Goal: Task Accomplishment & Management: Complete application form

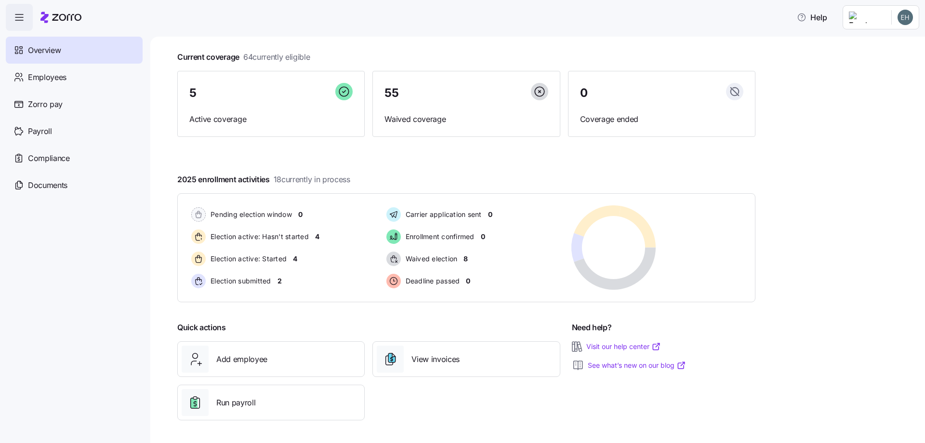
scroll to position [50, 0]
click at [50, 79] on span "Employees" at bounding box center [47, 77] width 39 height 12
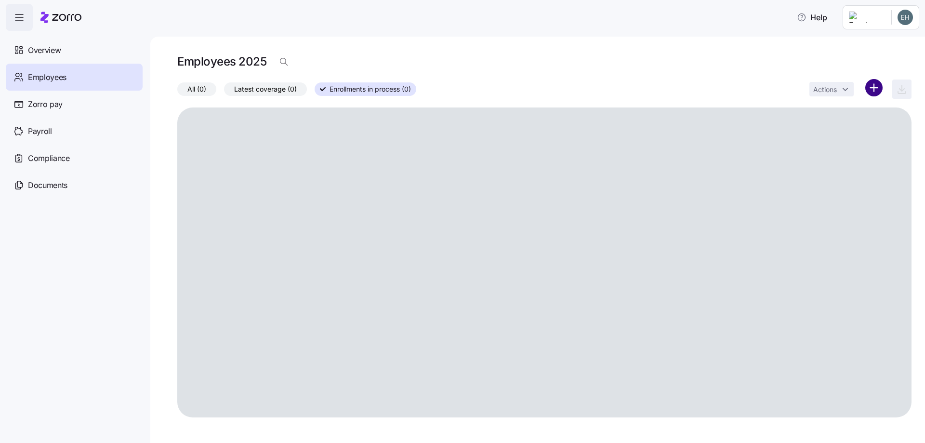
click at [872, 90] on html "Help Overview Employees Zorro pay Payroll Compliance Documents Employees 2025 A…" at bounding box center [462, 218] width 925 height 437
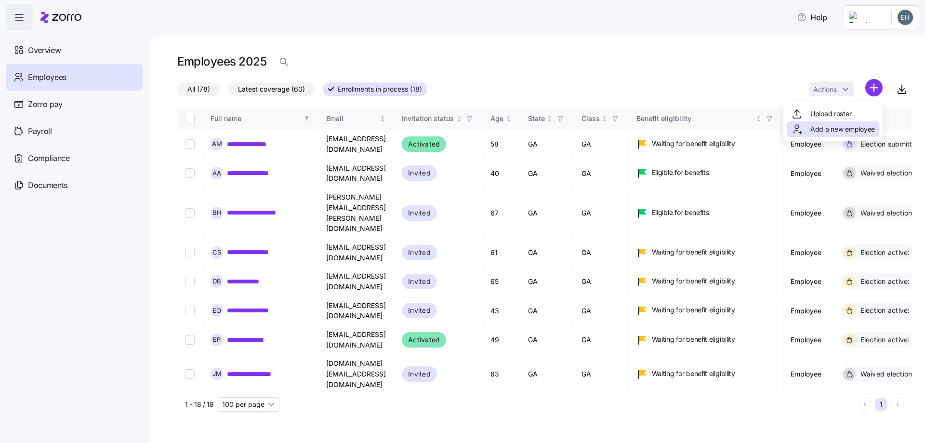
click at [831, 131] on span "Add a new employee" at bounding box center [842, 129] width 65 height 10
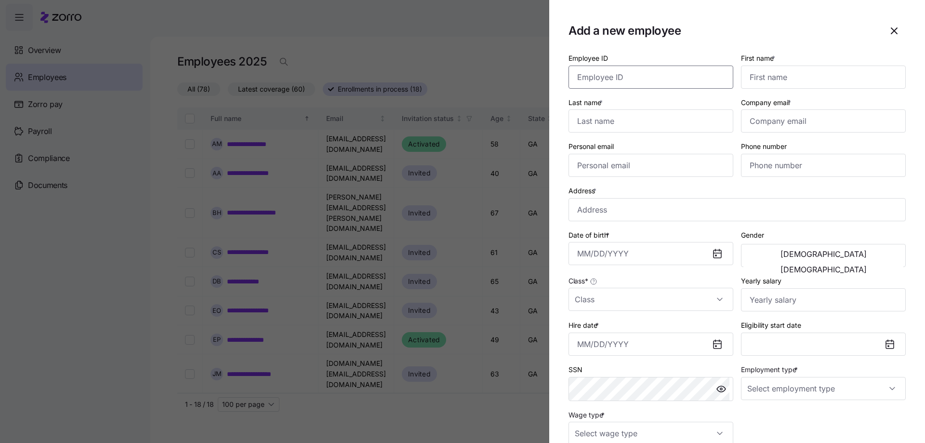
click at [588, 73] on input "Employee ID" at bounding box center [650, 76] width 165 height 23
type input "123473"
click at [765, 76] on input "First name *" at bounding box center [823, 76] width 165 height 23
type input "Pierre Mie"
type input "Charles"
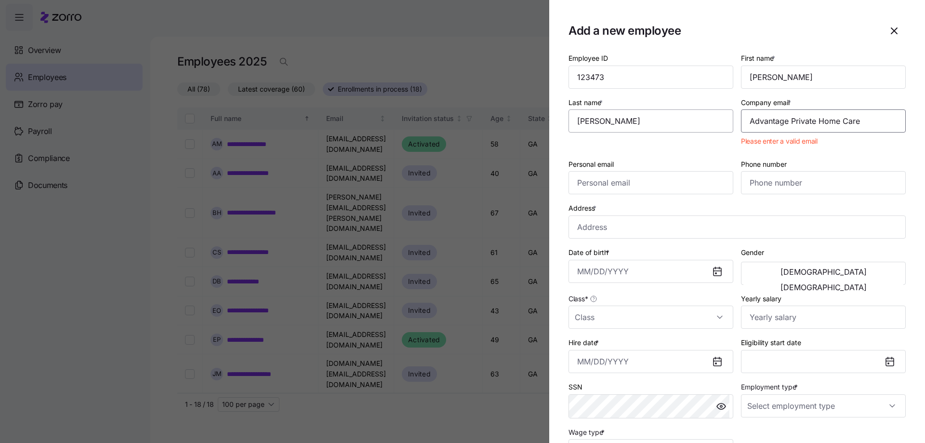
drag, startPoint x: 858, startPoint y: 124, endPoint x: 723, endPoint y: 120, distance: 134.9
click at [723, 120] on div "Employee ID 123473 First name * Pierre Mie Last name * Charles Company email * …" at bounding box center [736, 257] width 345 height 418
type input "[EMAIL_ADDRESS][DOMAIN_NAME]"
click at [591, 183] on input "Personal email" at bounding box center [650, 182] width 165 height 23
click at [889, 27] on icon "button" at bounding box center [894, 31] width 12 height 12
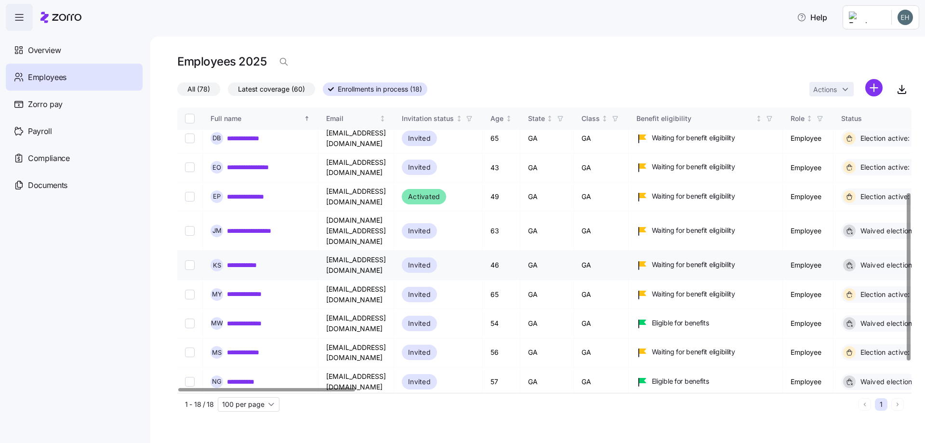
scroll to position [144, 0]
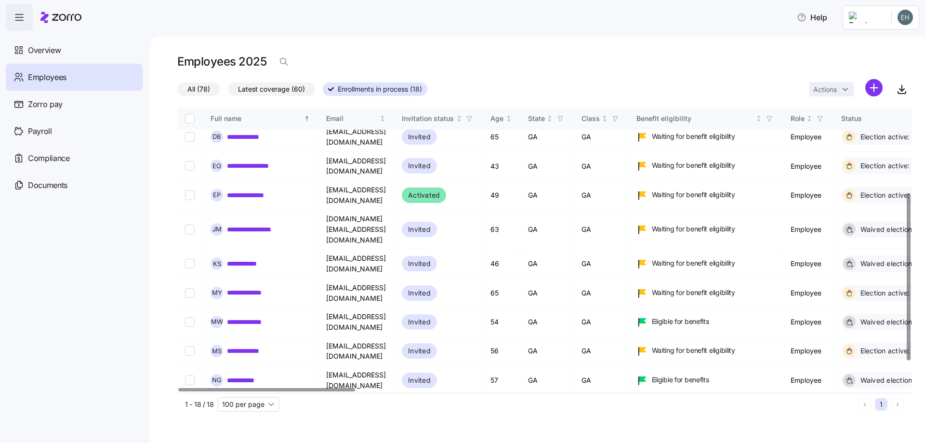
click at [431, 403] on span "Invited" at bounding box center [419, 409] width 23 height 12
click at [267, 404] on link "**********" at bounding box center [260, 409] width 66 height 10
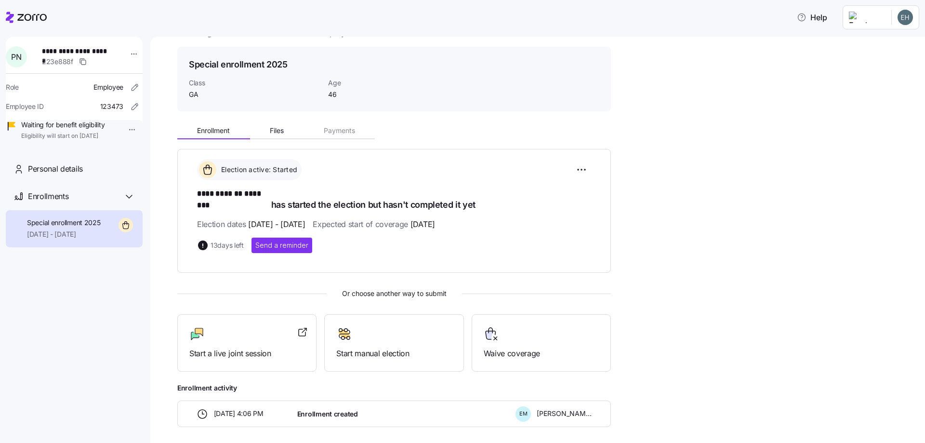
scroll to position [57, 0]
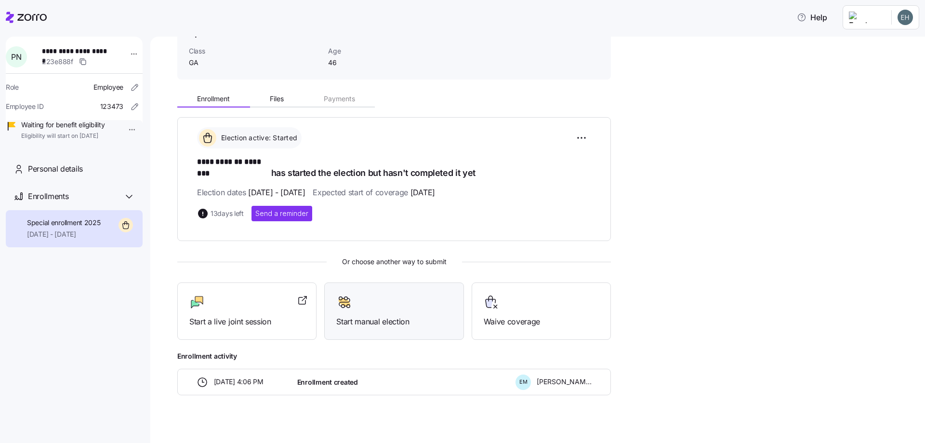
click at [383, 315] on span "Start manual election" at bounding box center [393, 321] width 115 height 12
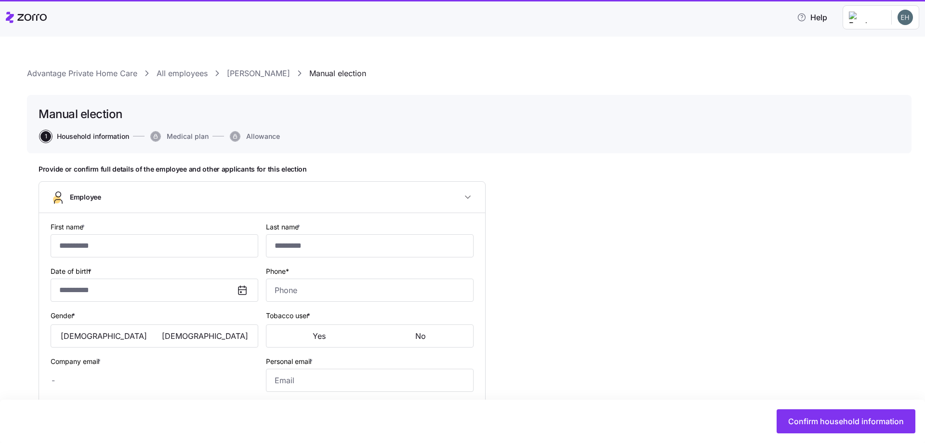
type input "**********"
type input "********"
type input "[EMAIL_ADDRESS][DOMAIN_NAME]"
type input "**********"
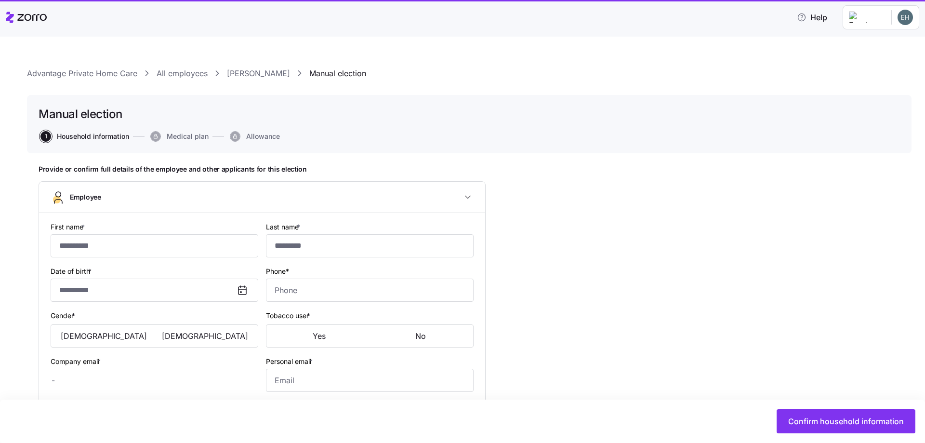
checkbox input "true"
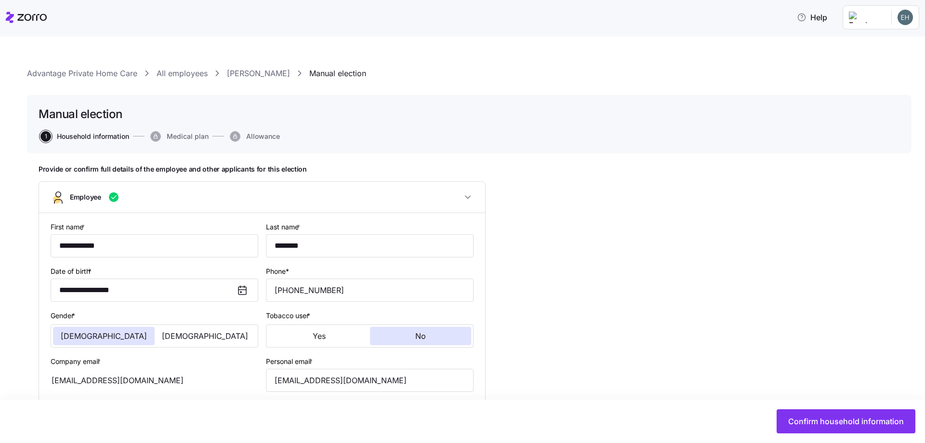
type input "**********"
type input "[PHONE_NUMBER]"
type input "Other"
type input "Single"
type input "GA"
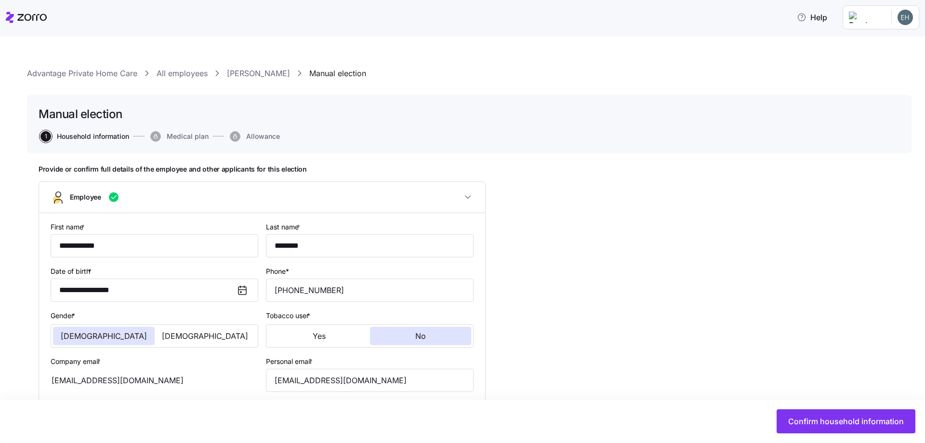
type input "Full time"
type input "Hourly"
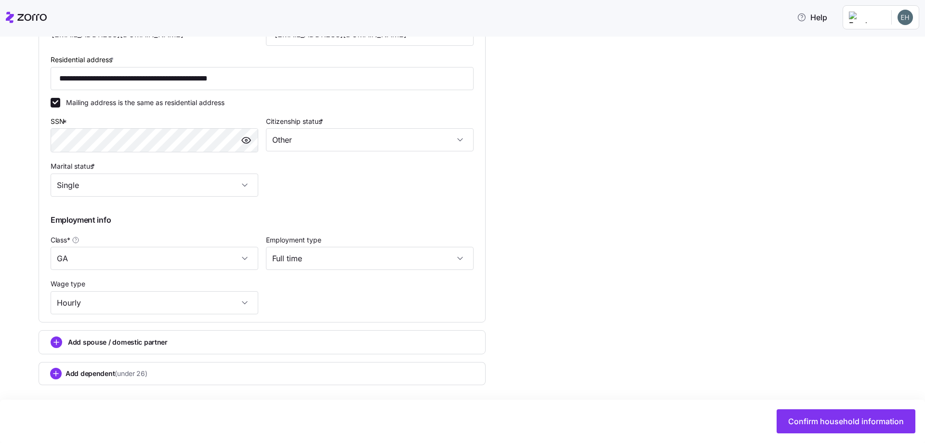
scroll to position [348, 0]
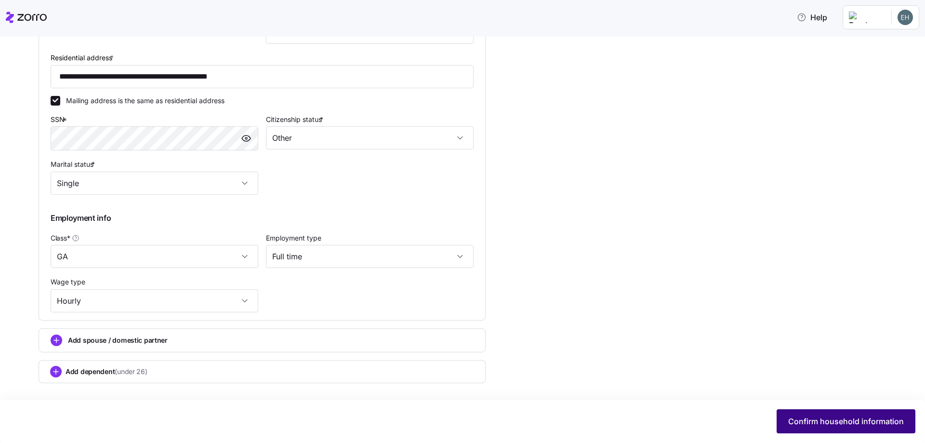
click at [815, 420] on span "Confirm household information" at bounding box center [846, 421] width 116 height 12
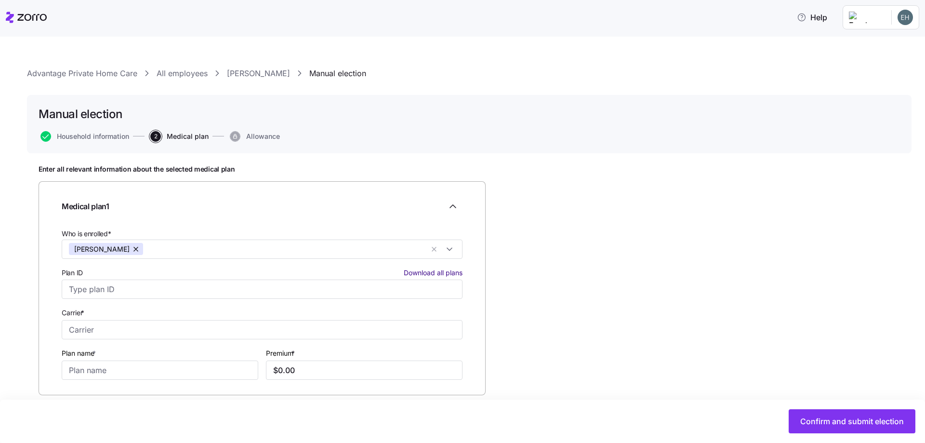
click at [438, 274] on span "Download all plans" at bounding box center [433, 273] width 59 height 10
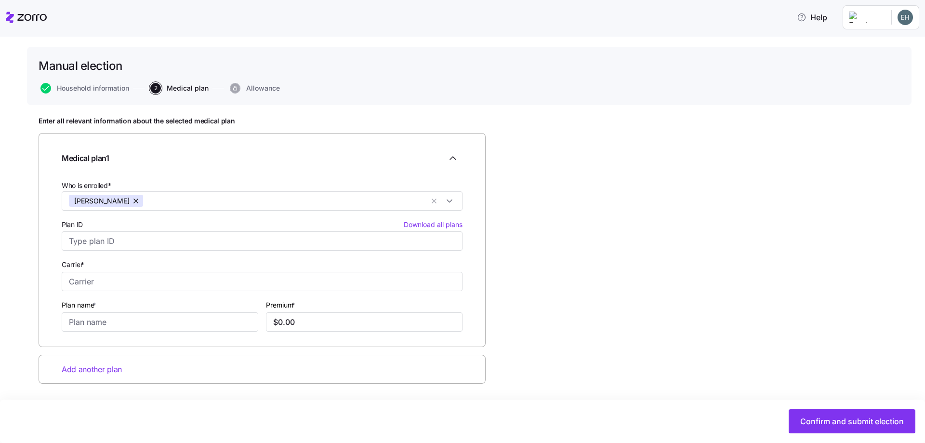
scroll to position [49, 0]
click at [120, 245] on input "Plan ID Download all plans" at bounding box center [262, 240] width 401 height 19
click at [567, 245] on div "Enter all relevant information about the selected medical plan Medical plan 1 W…" at bounding box center [469, 273] width 861 height 315
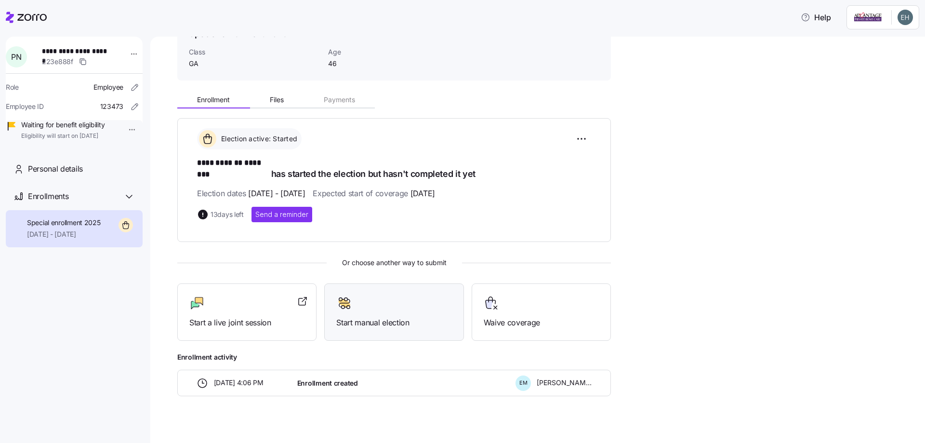
scroll to position [57, 0]
click at [244, 315] on span "Start a live joint session" at bounding box center [246, 321] width 115 height 12
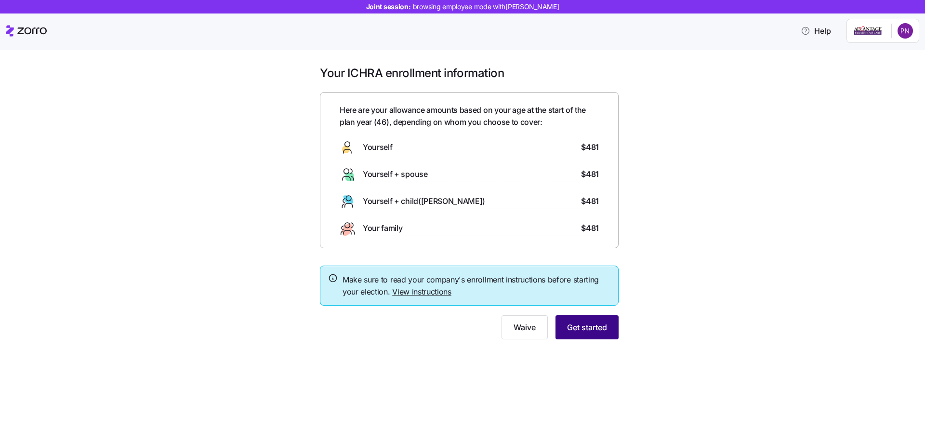
click at [589, 328] on span "Get started" at bounding box center [587, 327] width 40 height 12
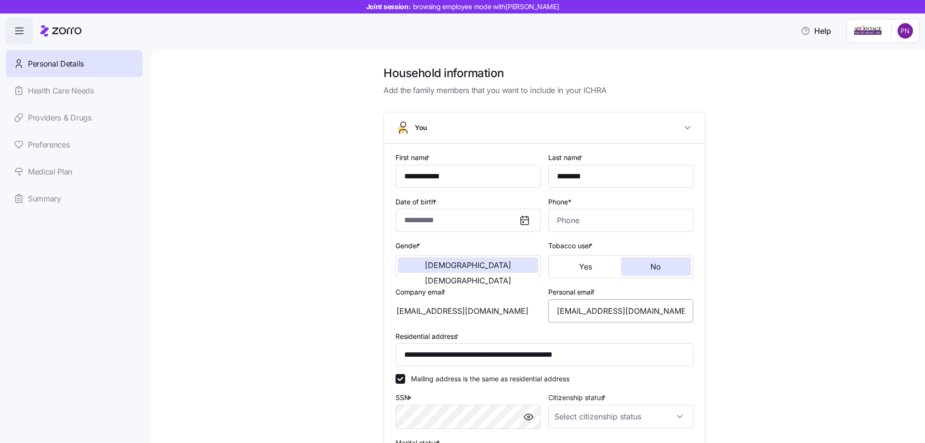
type input "**********"
type input "********"
type input "[EMAIL_ADDRESS][DOMAIN_NAME]"
type input "**********"
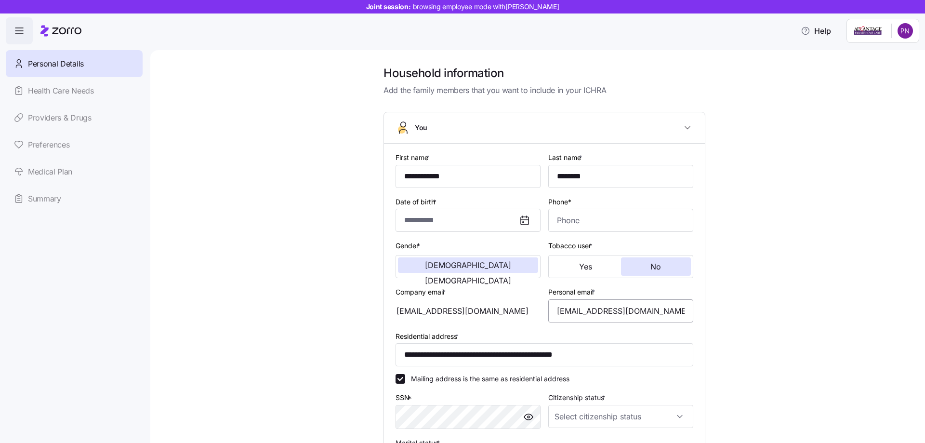
checkbox input "true"
type input "**********"
type input "(943) 212-6583"
type input "Other"
type input "Single"
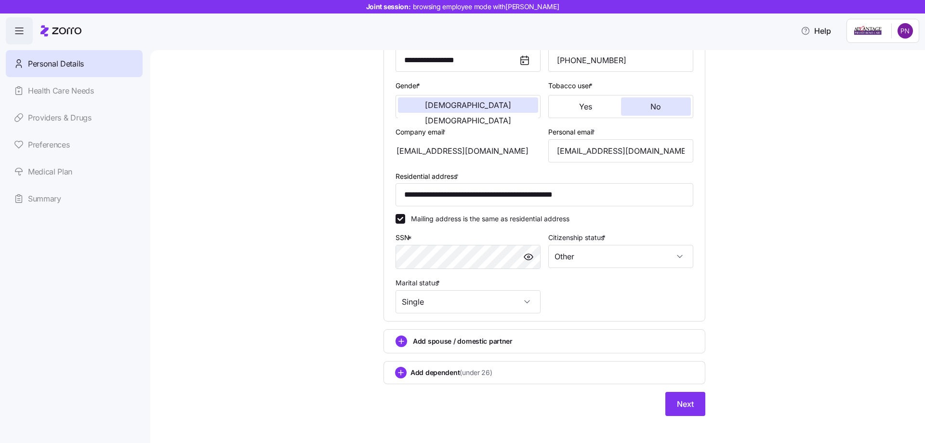
scroll to position [168, 0]
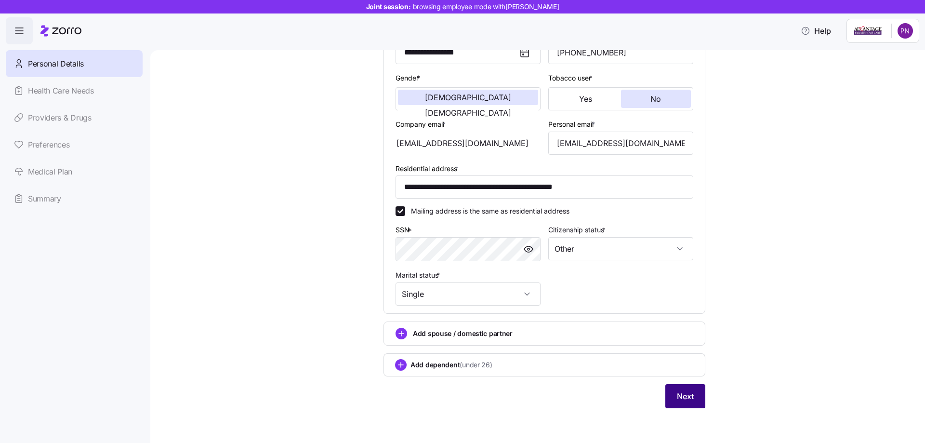
click at [685, 396] on span "Next" at bounding box center [685, 396] width 17 height 12
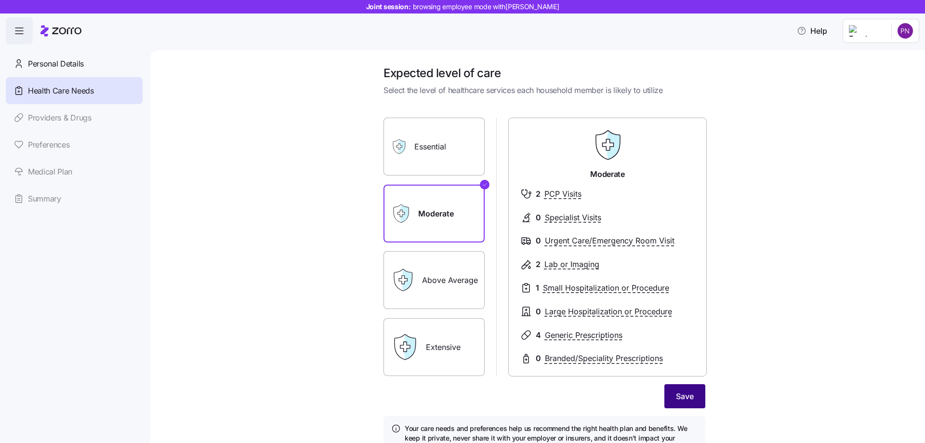
click at [683, 398] on span "Save" at bounding box center [685, 396] width 18 height 12
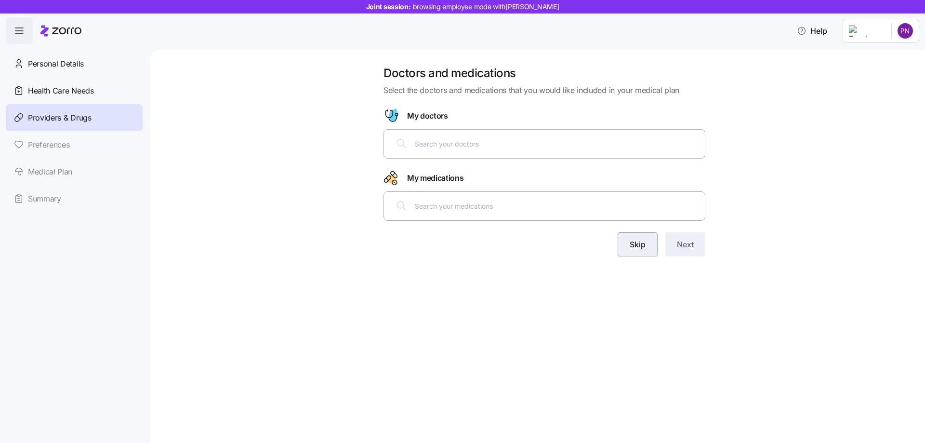
click at [639, 244] on span "Skip" at bounding box center [637, 244] width 16 height 12
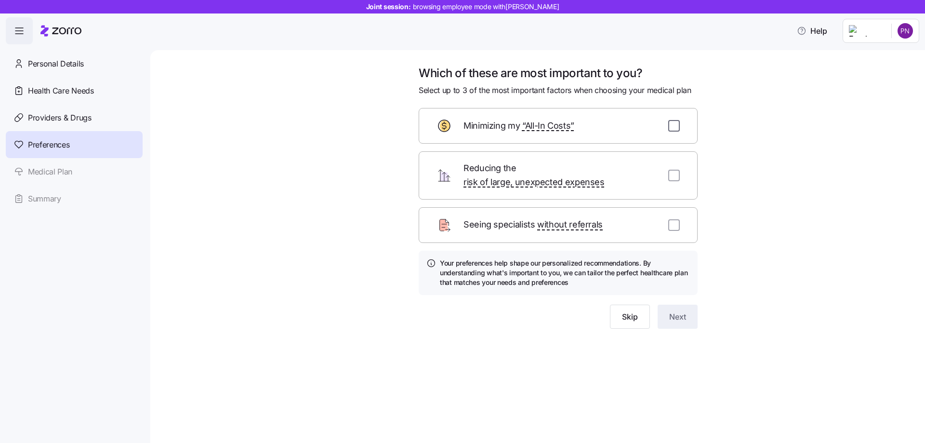
click at [673, 130] on input "checkbox" at bounding box center [674, 126] width 12 height 12
checkbox input "true"
click at [680, 311] on span "Next" at bounding box center [677, 317] width 17 height 12
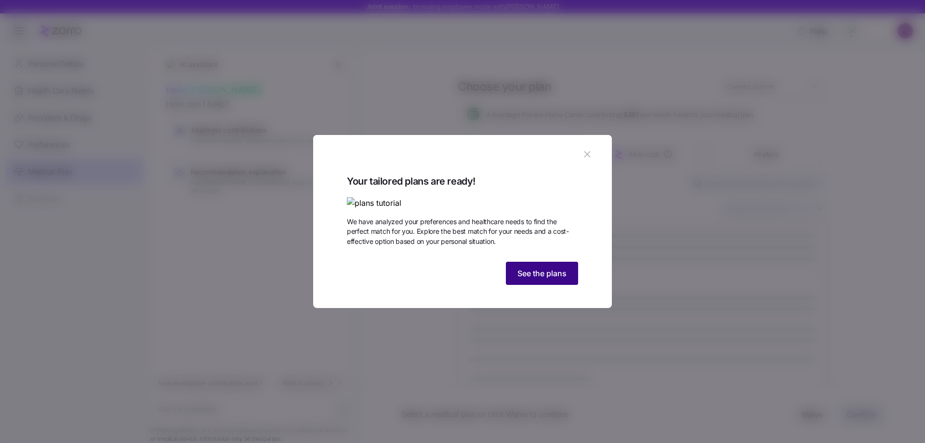
click at [545, 279] on span "See the plans" at bounding box center [541, 273] width 49 height 12
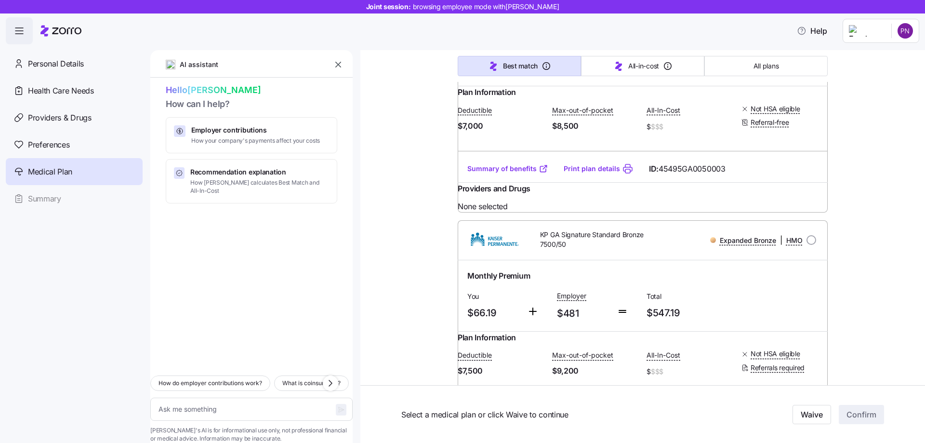
scroll to position [7681, 0]
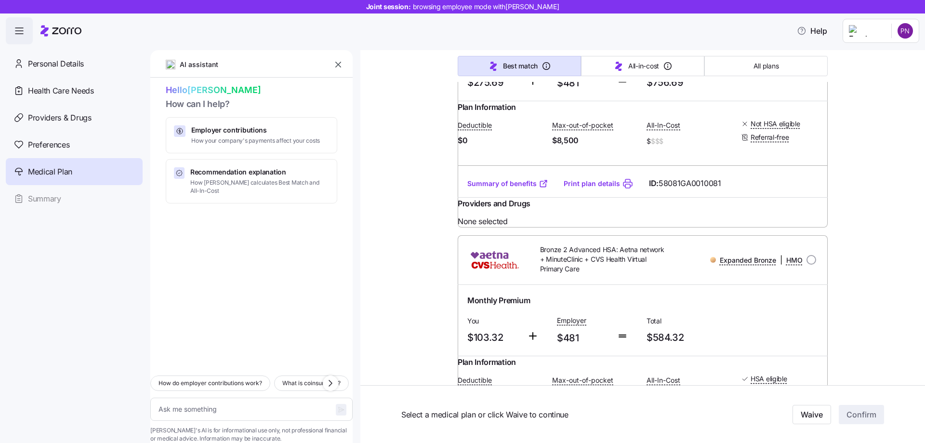
type textarea "x"
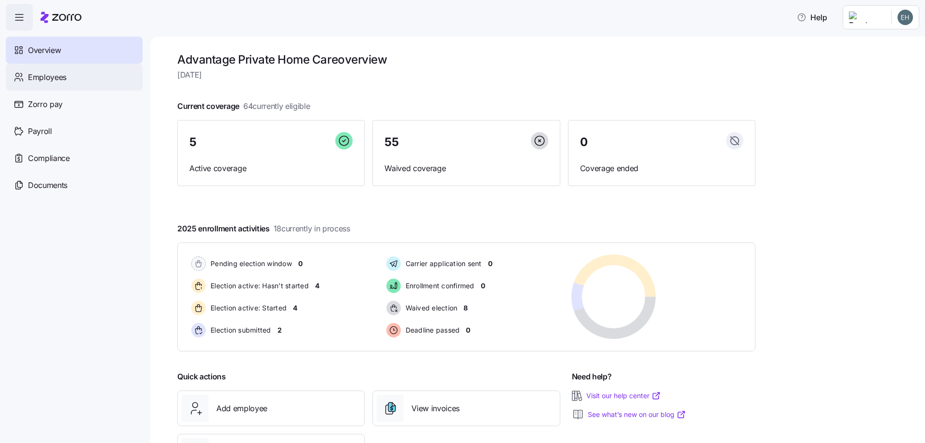
click at [44, 78] on span "Employees" at bounding box center [47, 77] width 39 height 12
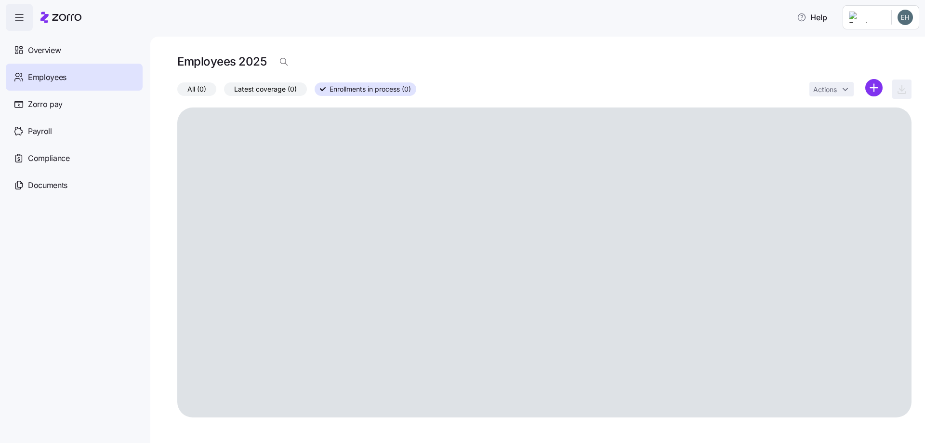
click at [869, 89] on html "Help Overview Employees Zorro pay Payroll Compliance Documents Employees 2025 A…" at bounding box center [462, 218] width 925 height 437
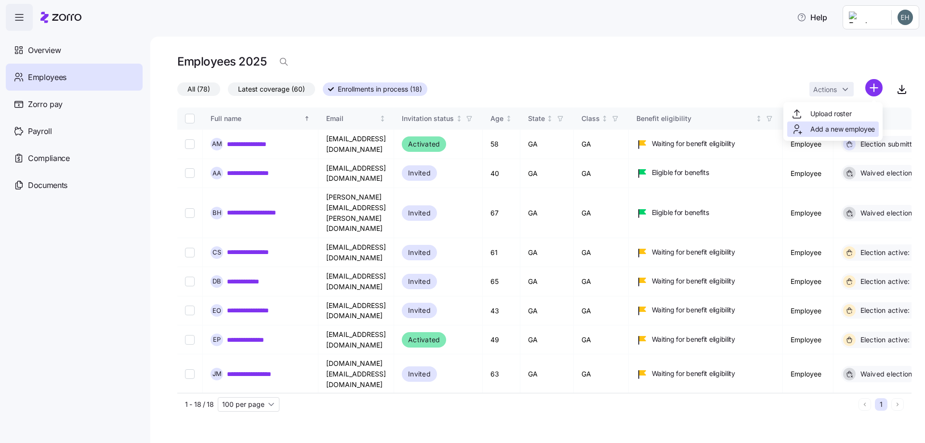
click at [828, 129] on span "Add a new employee" at bounding box center [842, 129] width 65 height 10
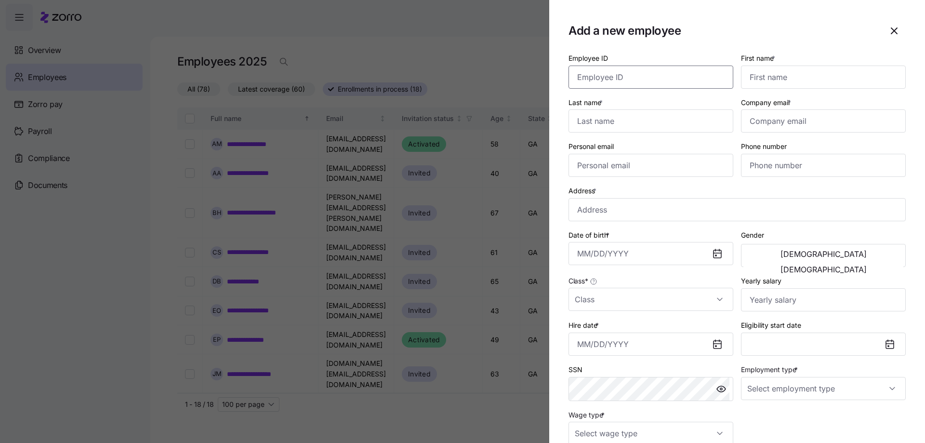
click at [613, 79] on input "Employee ID" at bounding box center [650, 76] width 165 height 23
type input "3214"
click at [758, 82] on input "First name *" at bounding box center [823, 76] width 165 height 23
type input "Miriam"
type input "Staggs"
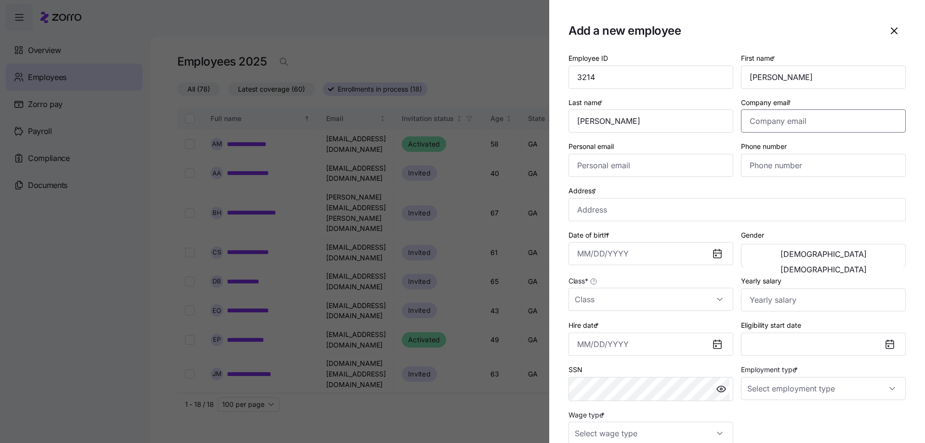
click at [765, 128] on input "Company email *" at bounding box center [823, 120] width 165 height 23
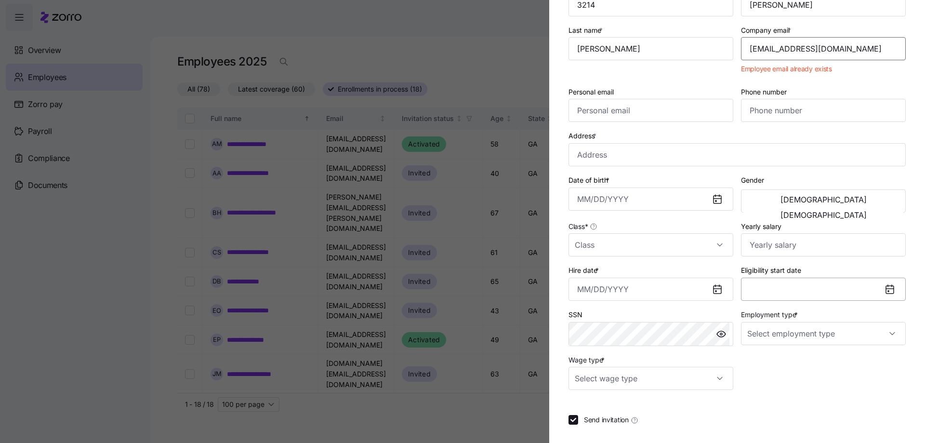
scroll to position [117, 0]
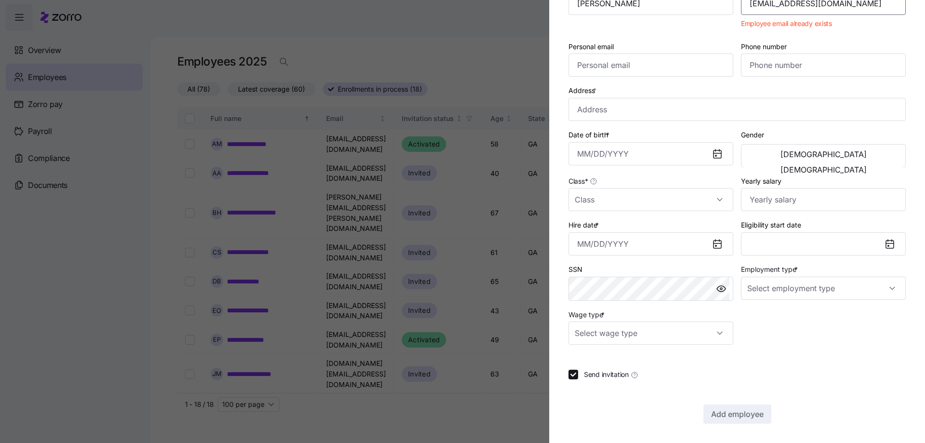
type input "chinatravelguide2025@gmail.com"
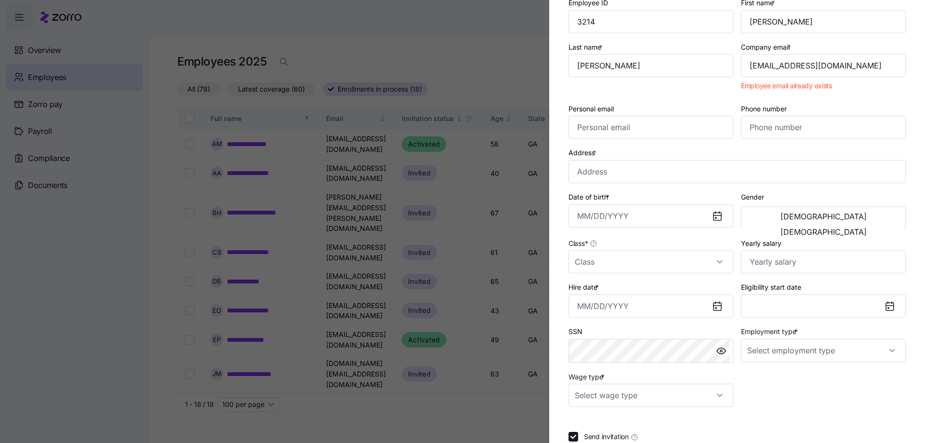
scroll to position [0, 0]
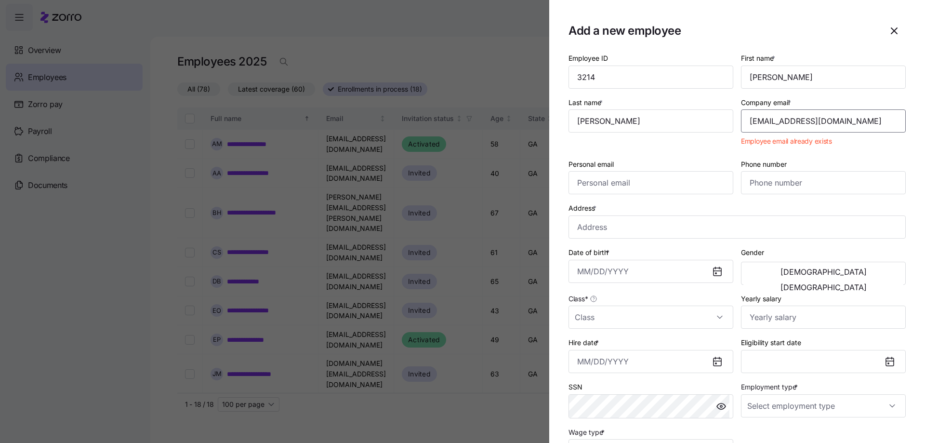
click at [796, 124] on input "chinatravelguide2025@gmail.com" at bounding box center [823, 120] width 165 height 23
click at [889, 28] on icon "button" at bounding box center [894, 31] width 12 height 12
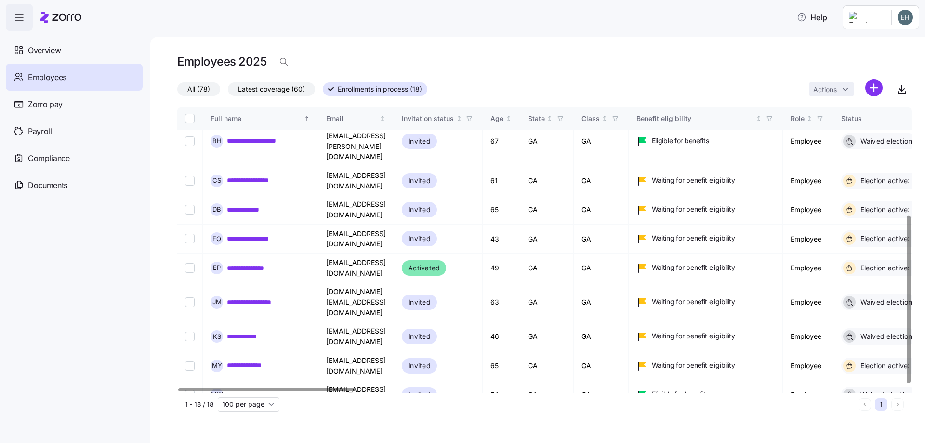
scroll to position [188, 0]
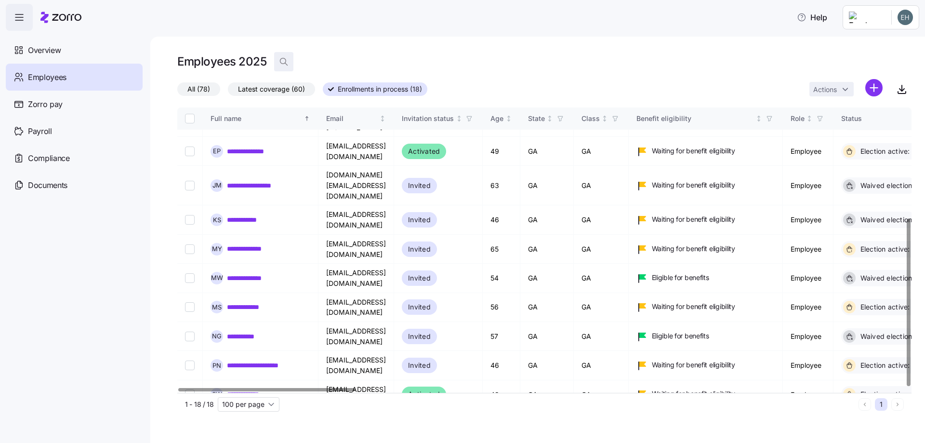
click at [282, 58] on icon "button" at bounding box center [284, 62] width 10 height 10
click at [305, 60] on input at bounding box center [370, 61] width 193 height 15
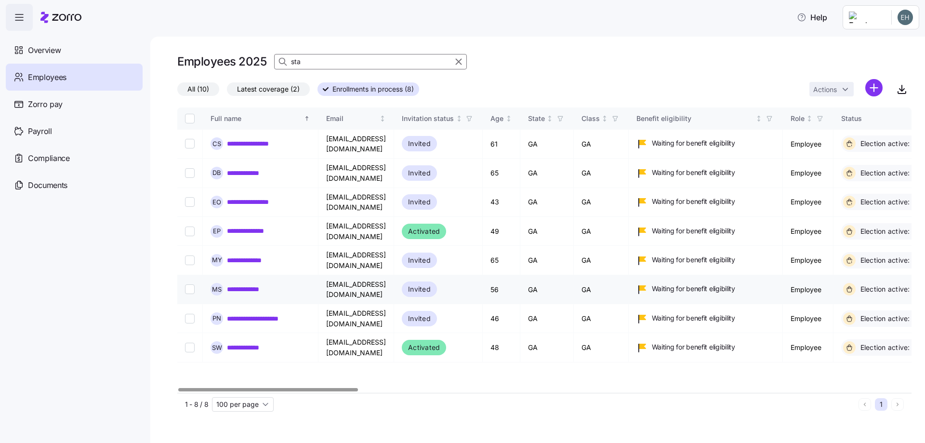
type input "sta"
click at [259, 284] on link "**********" at bounding box center [250, 289] width 46 height 10
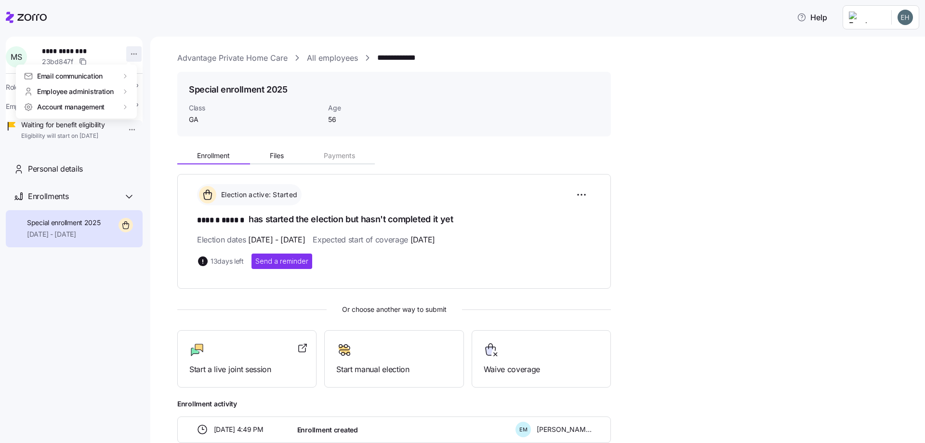
click at [130, 53] on html "**********" at bounding box center [462, 218] width 925 height 437
click at [158, 79] on div "Account invitation" at bounding box center [168, 76] width 57 height 11
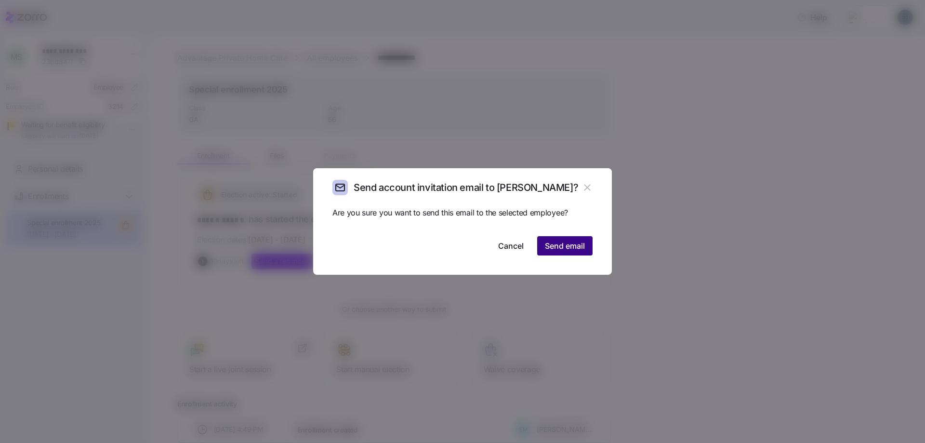
click at [579, 249] on span "Send email" at bounding box center [565, 246] width 40 height 12
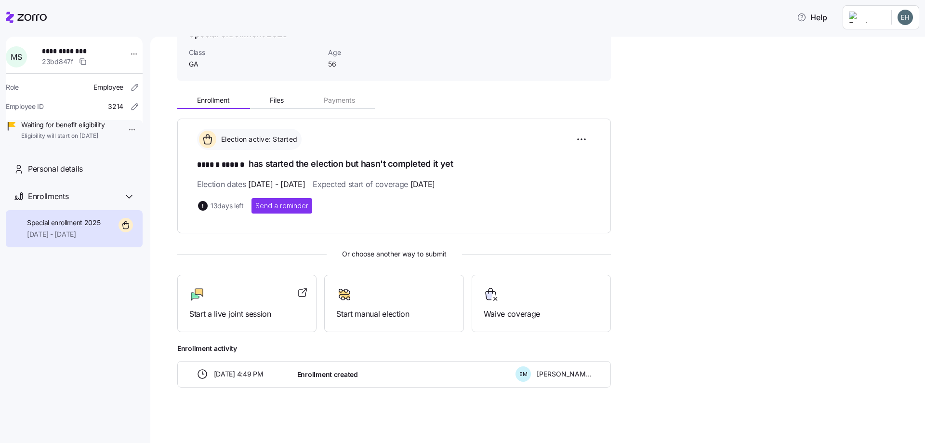
scroll to position [57, 0]
click at [226, 304] on div "Start a live joint session" at bounding box center [246, 301] width 115 height 33
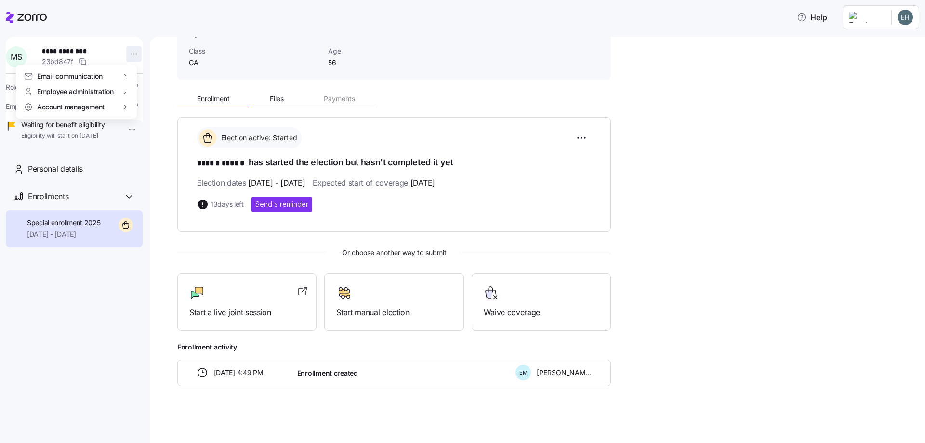
click at [125, 54] on html "**********" at bounding box center [462, 218] width 925 height 437
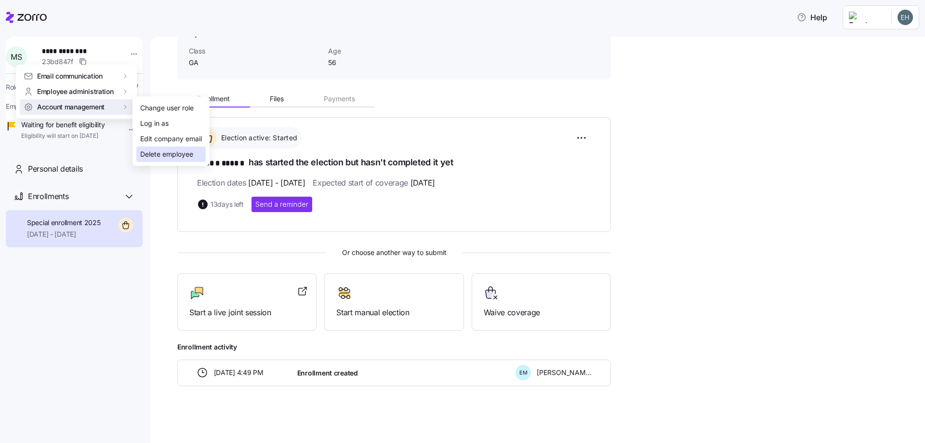
click at [166, 153] on div "Delete employee" at bounding box center [166, 154] width 53 height 11
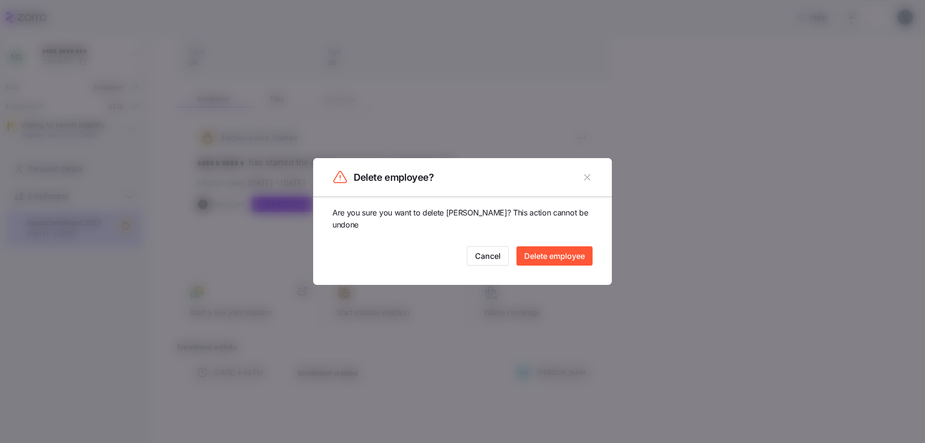
click at [550, 259] on span "Delete employee" at bounding box center [554, 256] width 61 height 12
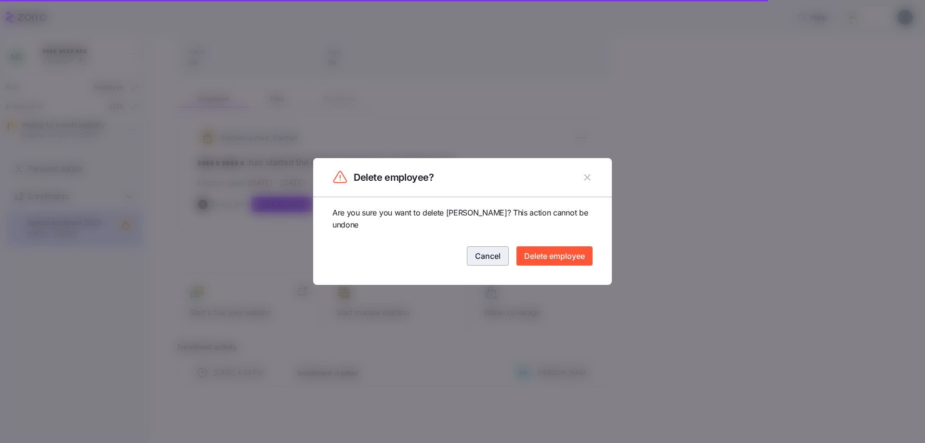
click at [487, 256] on span "Cancel" at bounding box center [488, 256] width 26 height 12
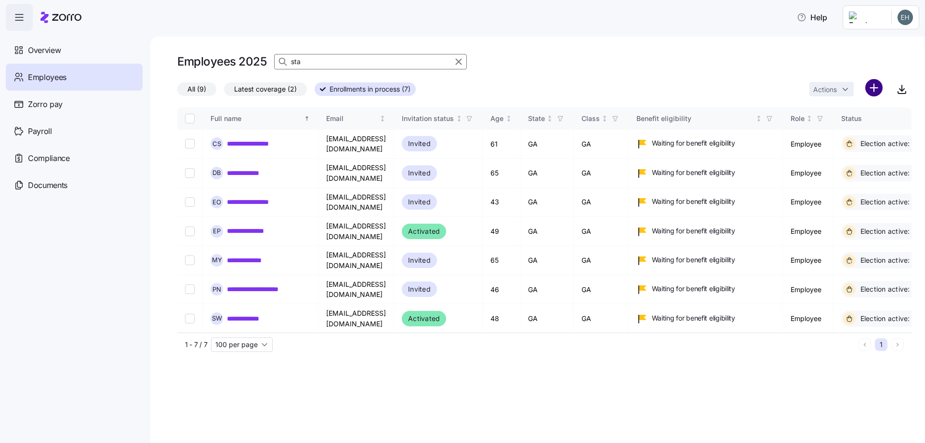
click at [873, 89] on html "**********" at bounding box center [462, 218] width 925 height 437
click at [826, 127] on span "Add a new employee" at bounding box center [842, 129] width 65 height 10
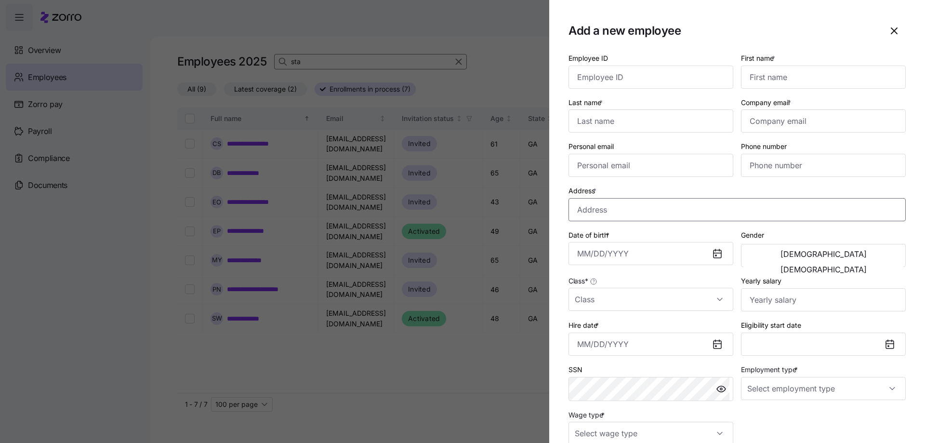
click at [587, 209] on input "Address *" at bounding box center [736, 209] width 337 height 23
paste input "[STREET_ADDRESS]"
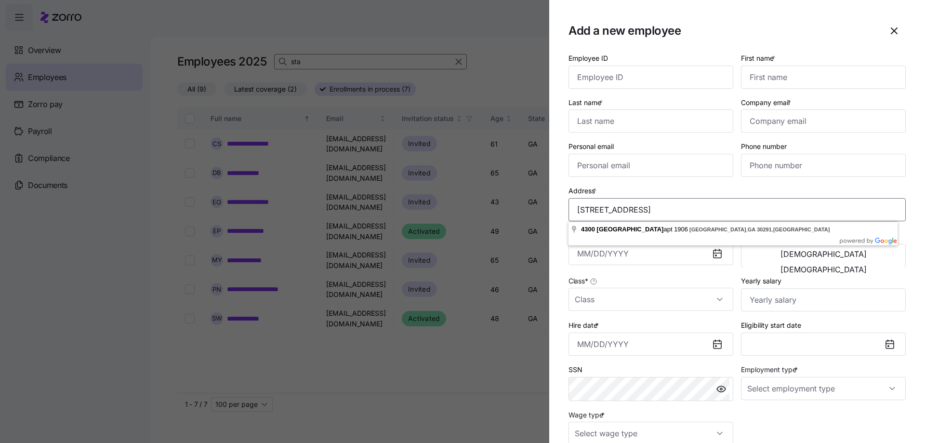
type input "[STREET_ADDRESS]"
click at [620, 74] on input "Employee ID" at bounding box center [650, 76] width 165 height 23
type input "3214"
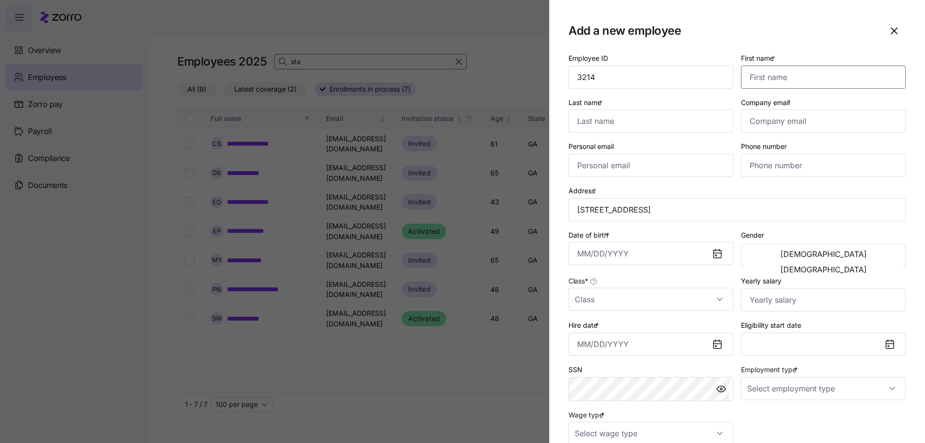
click at [779, 79] on input "First name *" at bounding box center [823, 76] width 165 height 23
type input "Miriam"
type input "Staggs"
click at [768, 123] on input "Company email *" at bounding box center [823, 120] width 165 height 23
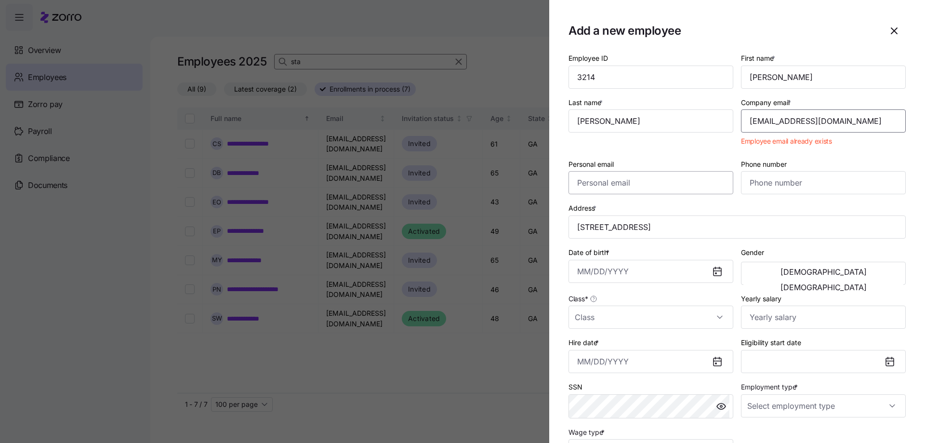
type input "[EMAIL_ADDRESS][DOMAIN_NAME]"
click at [594, 182] on input "Personal email" at bounding box center [650, 182] width 165 height 23
type input "[EMAIL_ADDRESS][DOMAIN_NAME]"
click at [766, 182] on input "Phone number" at bounding box center [823, 182] width 165 height 23
type input "[PHONE_NUMBER]"
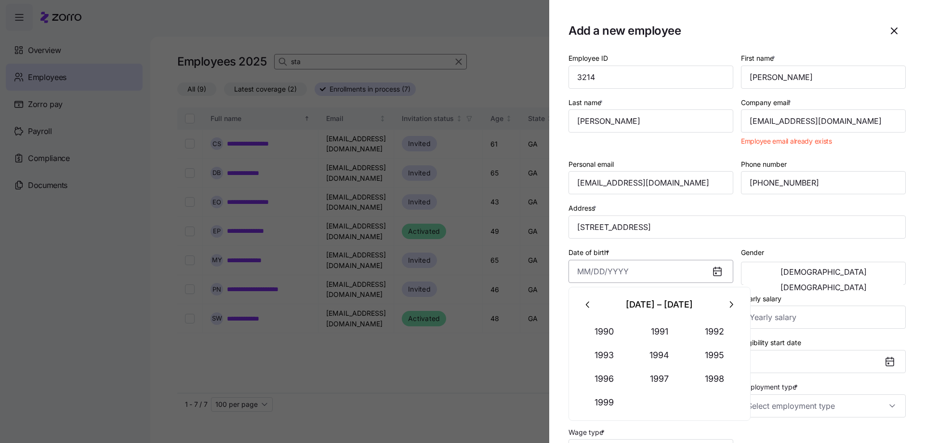
click at [626, 273] on input "Date of birth *" at bounding box center [650, 271] width 165 height 23
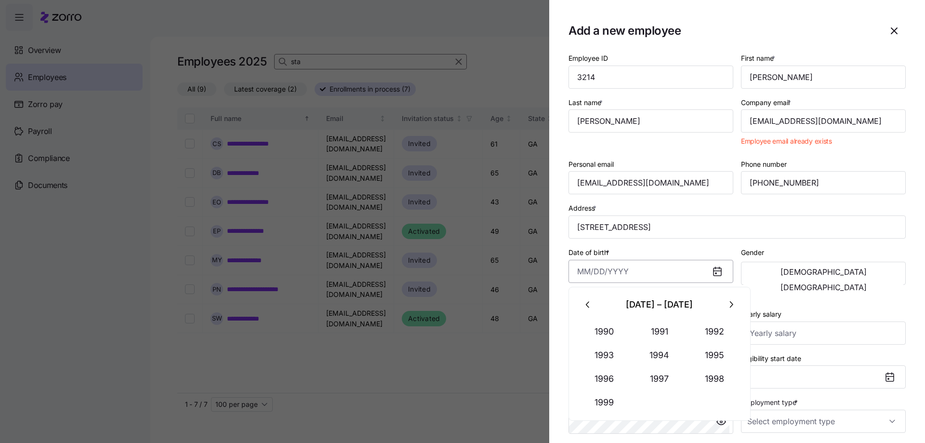
click at [582, 271] on input "Date of birth *" at bounding box center [650, 271] width 165 height 23
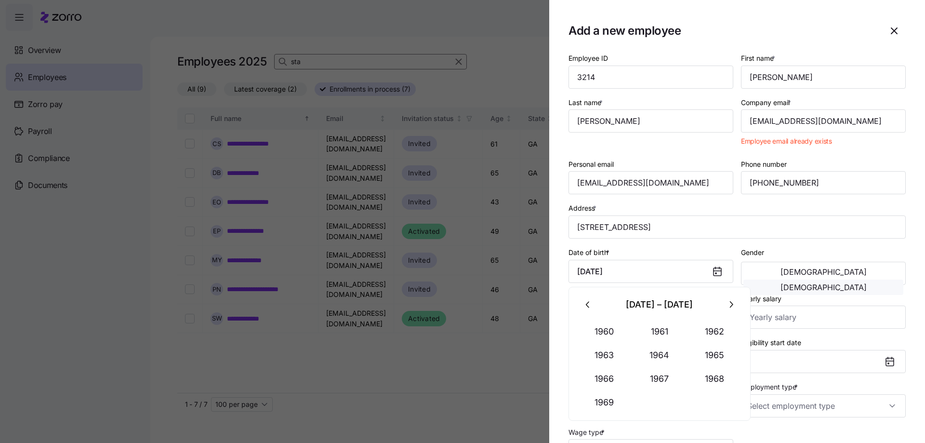
type input "[DATE]"
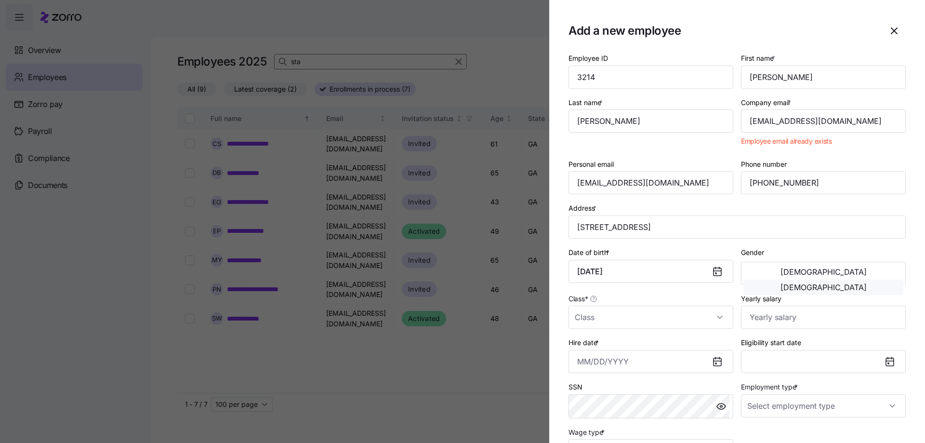
click at [851, 283] on span "[DEMOGRAPHIC_DATA]" at bounding box center [823, 287] width 86 height 8
click at [621, 320] on input "Class *" at bounding box center [650, 316] width 165 height 23
click at [584, 347] on span "GA" at bounding box center [585, 346] width 10 height 11
type input "GA"
click at [784, 316] on input "Yearly salary" at bounding box center [823, 316] width 165 height 23
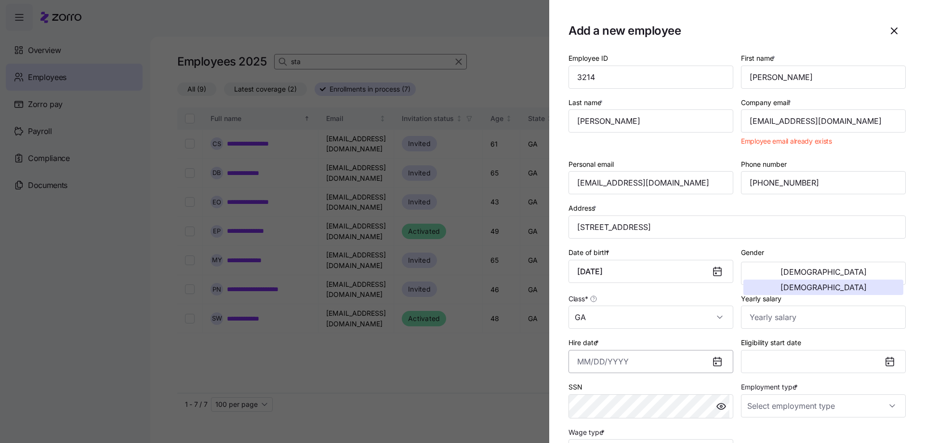
click at [620, 361] on input "Hire date *" at bounding box center [650, 361] width 165 height 23
click at [584, 363] on input "Hire date *" at bounding box center [650, 361] width 165 height 23
type input "[DATE]"
click at [691, 382] on div "SSN" at bounding box center [650, 399] width 165 height 38
click at [793, 356] on button "[DATE]" at bounding box center [823, 361] width 165 height 23
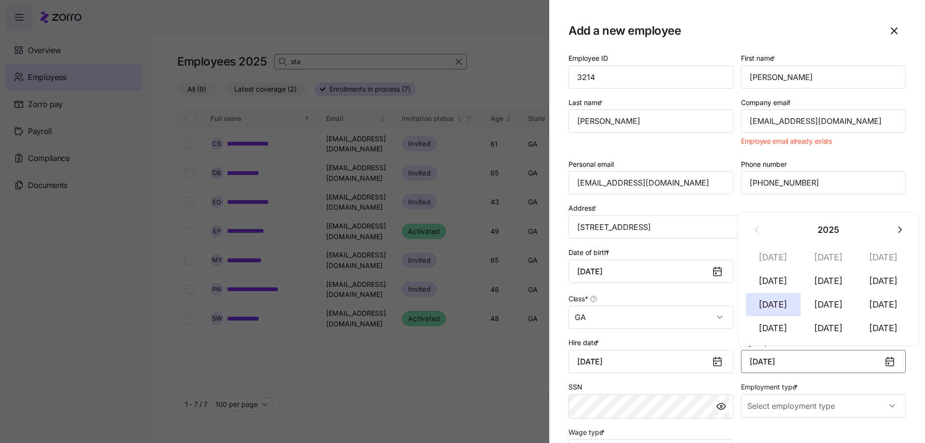
click at [899, 230] on icon "button" at bounding box center [899, 229] width 11 height 11
click at [773, 327] on button "[DATE]" at bounding box center [772, 327] width 55 height 23
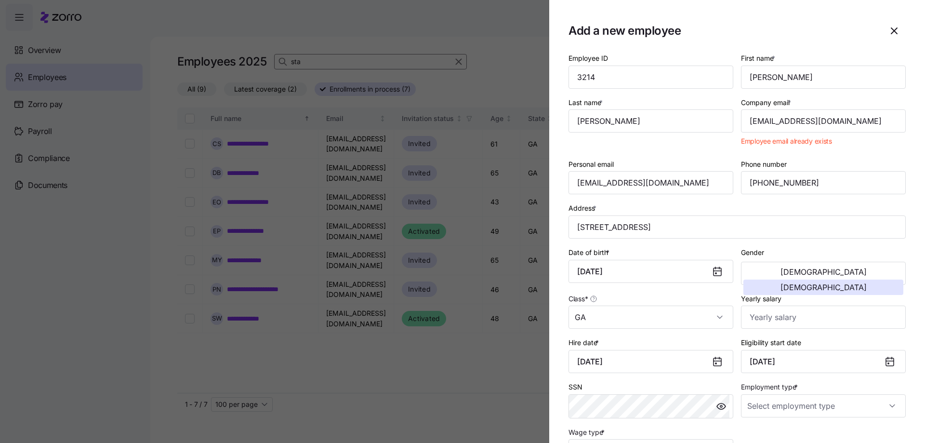
click at [886, 362] on icon at bounding box center [890, 362] width 8 height 8
click at [779, 361] on button "October 1, 2026" at bounding box center [823, 361] width 165 height 23
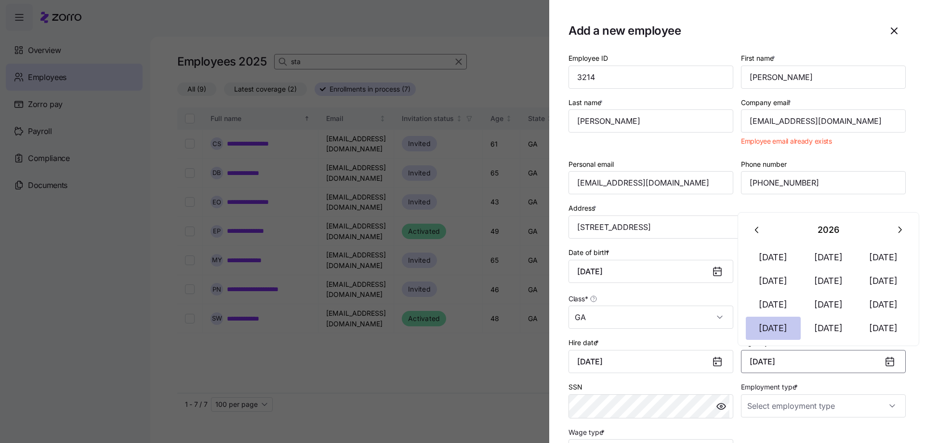
click at [771, 331] on button "[DATE]" at bounding box center [772, 327] width 55 height 23
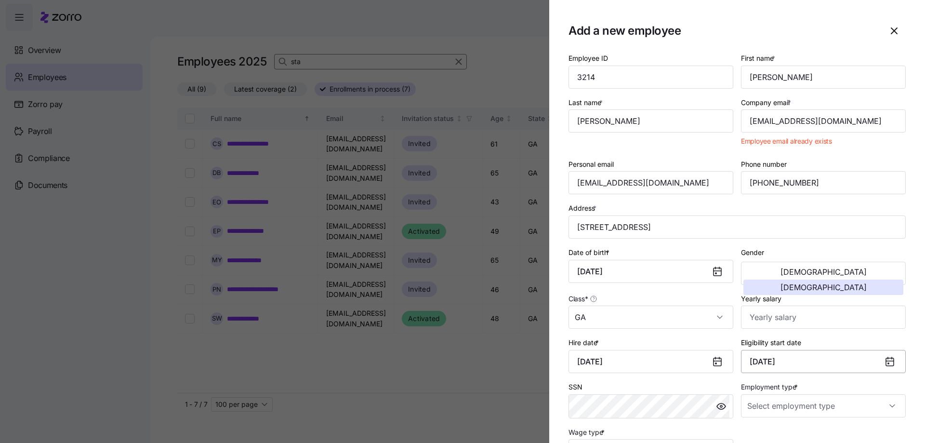
click at [779, 363] on button "October 1, 2026" at bounding box center [823, 361] width 165 height 23
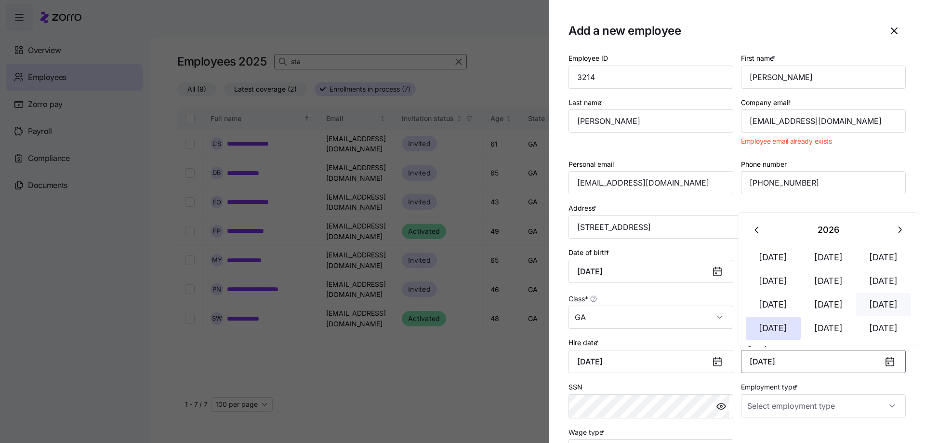
click at [882, 306] on button "[DATE]" at bounding box center [883, 304] width 55 height 23
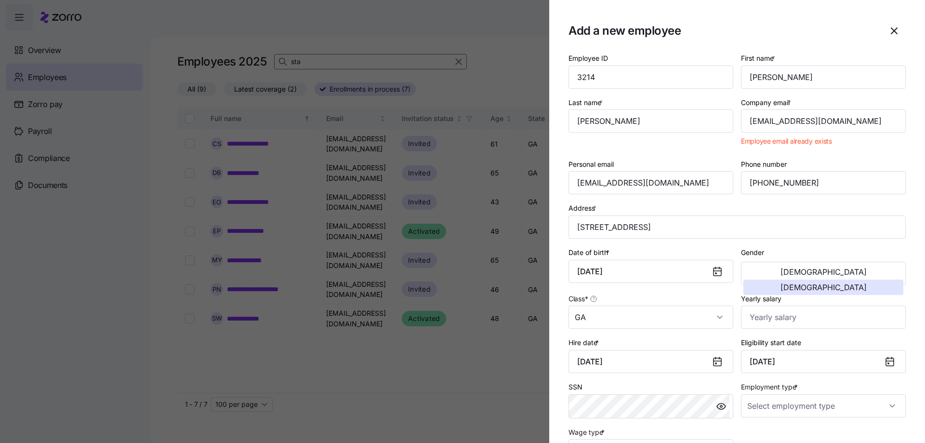
click at [838, 339] on div "Eligibility start date September 1, 2026" at bounding box center [823, 354] width 165 height 37
click at [847, 364] on button "September 1, 2026" at bounding box center [823, 361] width 165 height 23
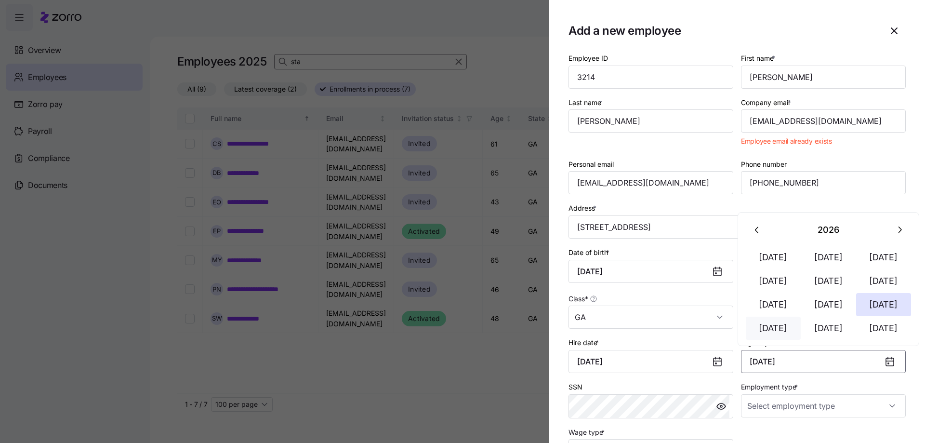
click at [771, 328] on button "[DATE]" at bounding box center [772, 327] width 55 height 23
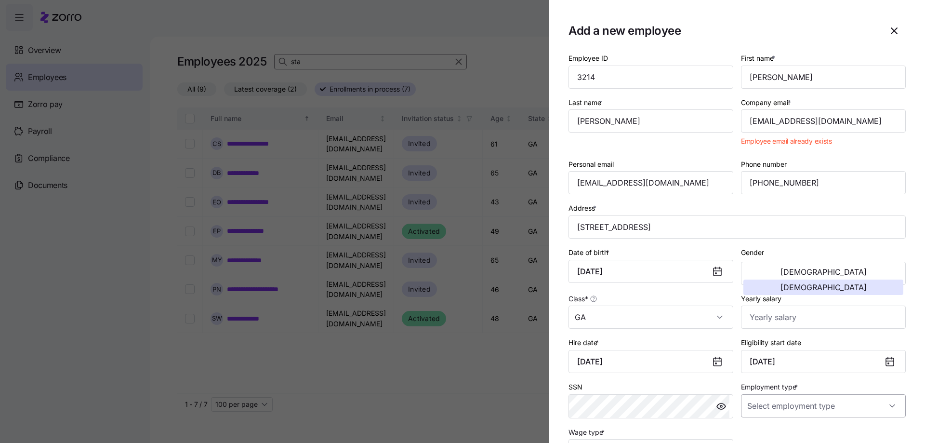
click at [806, 406] on input "Employment type *" at bounding box center [823, 405] width 165 height 23
click at [770, 354] on span "Full Time" at bounding box center [763, 356] width 28 height 11
type input "Full Time"
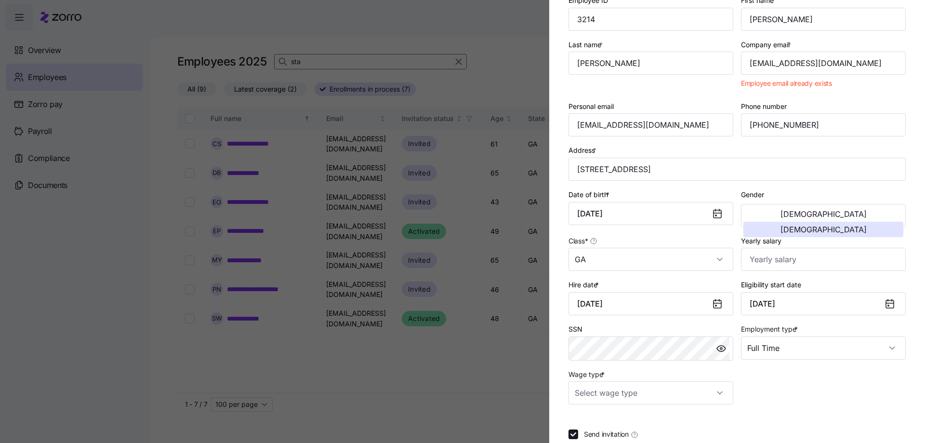
scroll to position [117, 0]
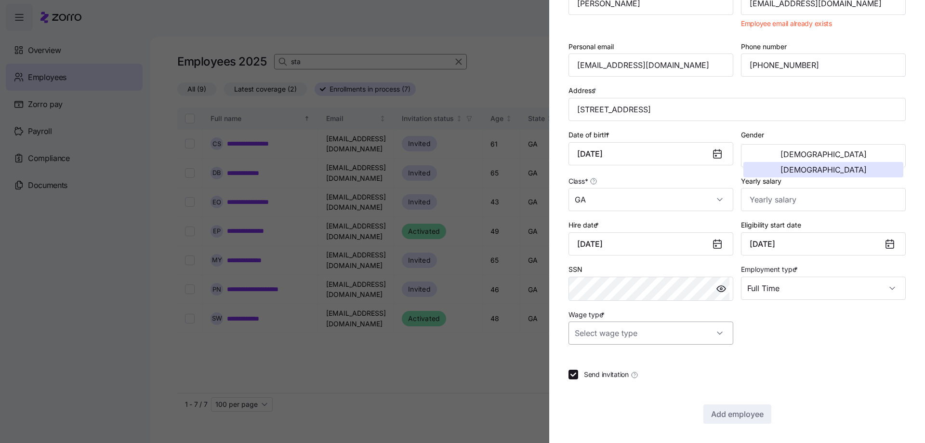
click at [699, 331] on input "Wage type *" at bounding box center [650, 332] width 165 height 23
click at [587, 383] on span "Hourly" at bounding box center [590, 382] width 20 height 11
type input "Hourly"
click at [760, 377] on div "Send invitation" at bounding box center [736, 374] width 337 height 10
click at [858, 166] on span "[DEMOGRAPHIC_DATA]" at bounding box center [823, 170] width 86 height 8
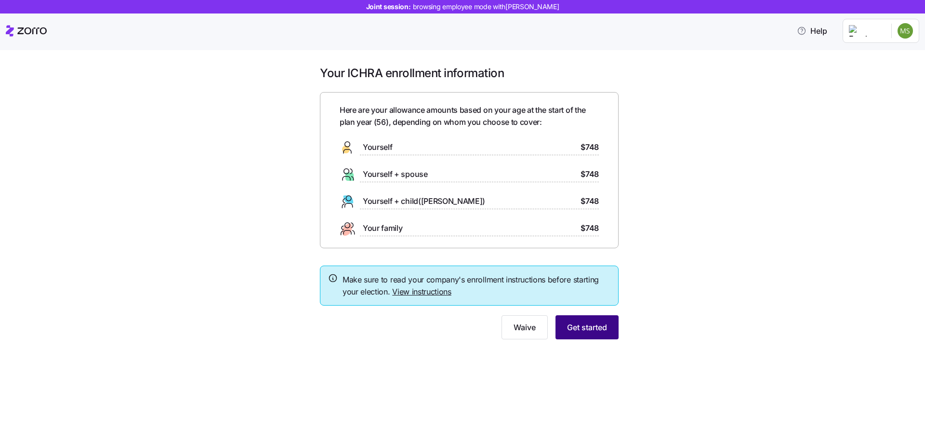
click at [580, 329] on span "Get started" at bounding box center [587, 327] width 40 height 12
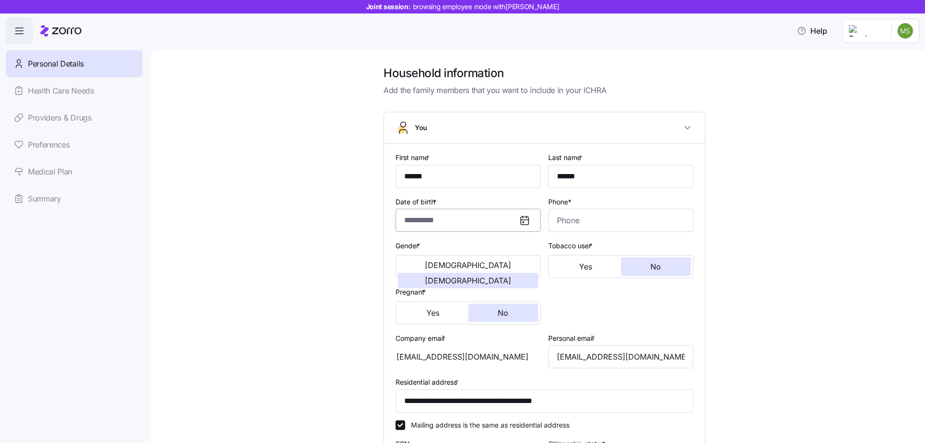
type input "******"
type input "chinatravelgruide2025@gmail.com"
type input "chinatravelguide2025@gmail.com"
type input "**********"
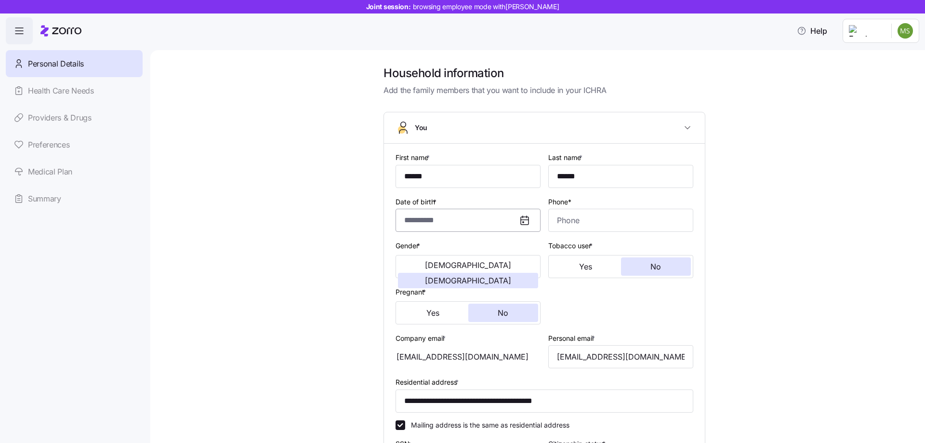
checkbox input "true"
type input "**********"
type input "(678) 893-2411"
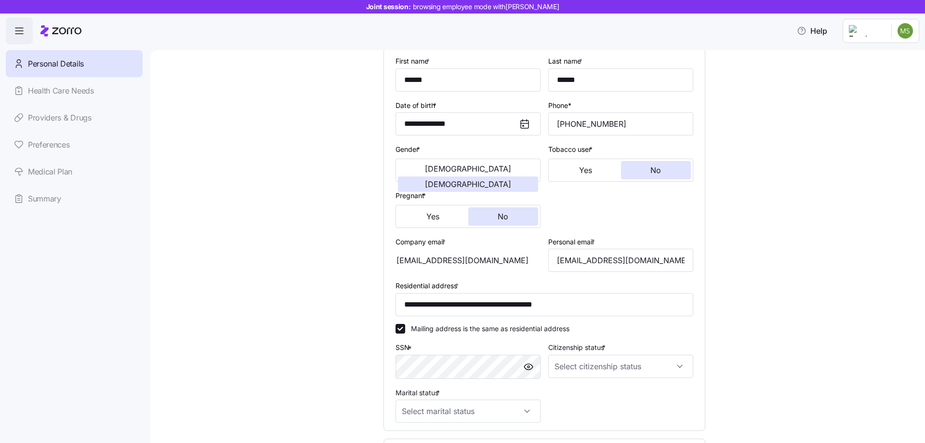
scroll to position [144, 0]
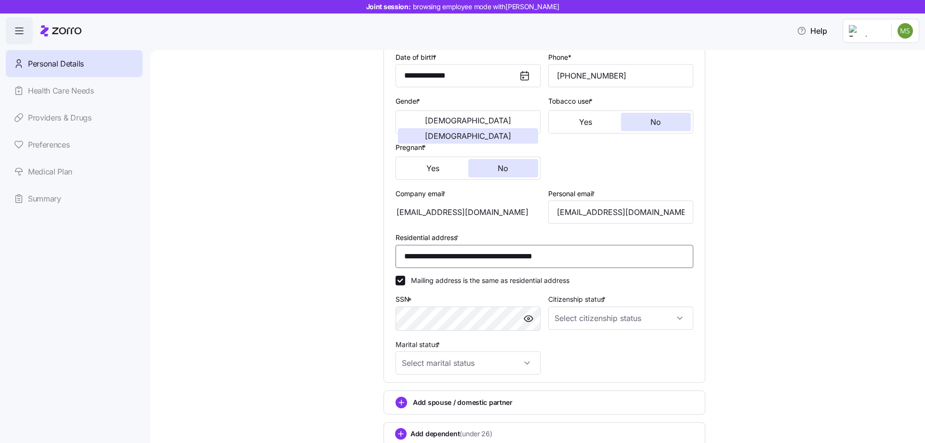
click at [595, 260] on input "**********" at bounding box center [544, 256] width 298 height 23
drag, startPoint x: 594, startPoint y: 259, endPoint x: 291, endPoint y: 252, distance: 303.0
click at [291, 252] on div "**********" at bounding box center [544, 204] width 734 height 567
click at [477, 257] on input "**********" at bounding box center [544, 256] width 298 height 23
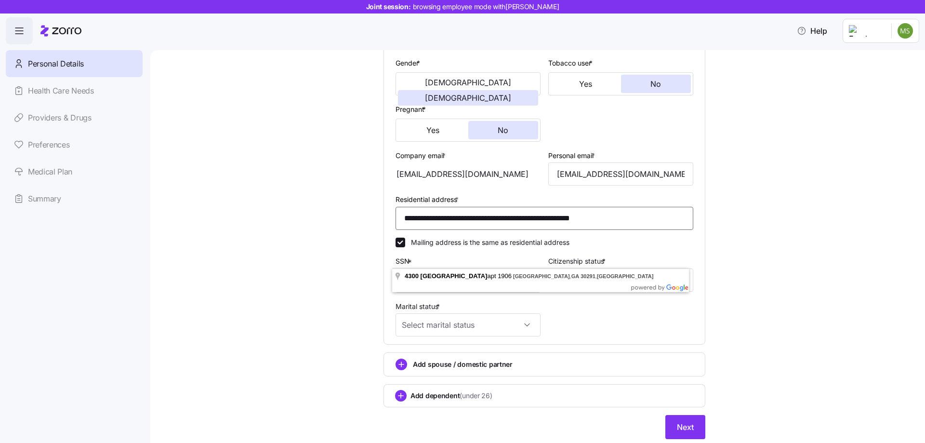
scroll to position [213, 0]
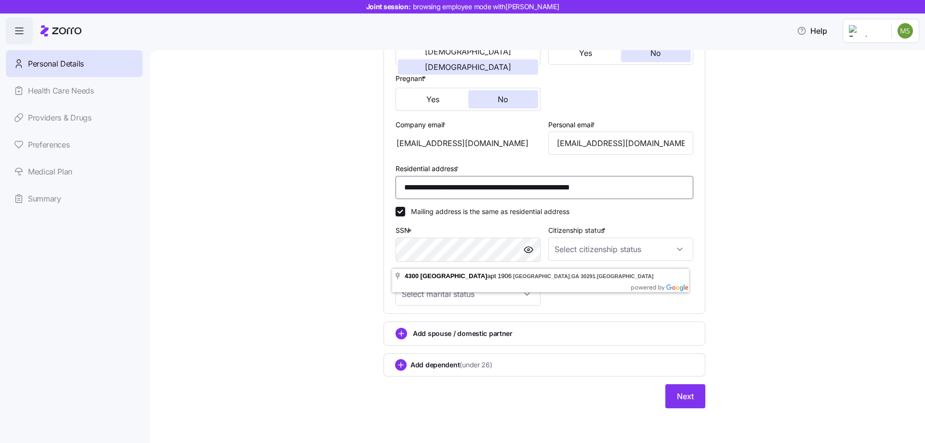
drag, startPoint x: 628, startPoint y: 189, endPoint x: 384, endPoint y: 188, distance: 244.1
click at [384, 188] on div "**********" at bounding box center [544, 121] width 321 height 383
type input "**********"
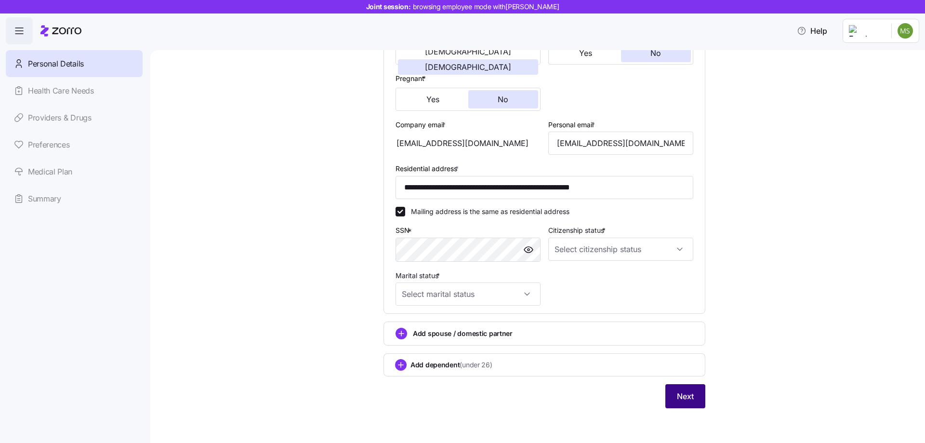
click at [687, 397] on span "Next" at bounding box center [685, 396] width 17 height 12
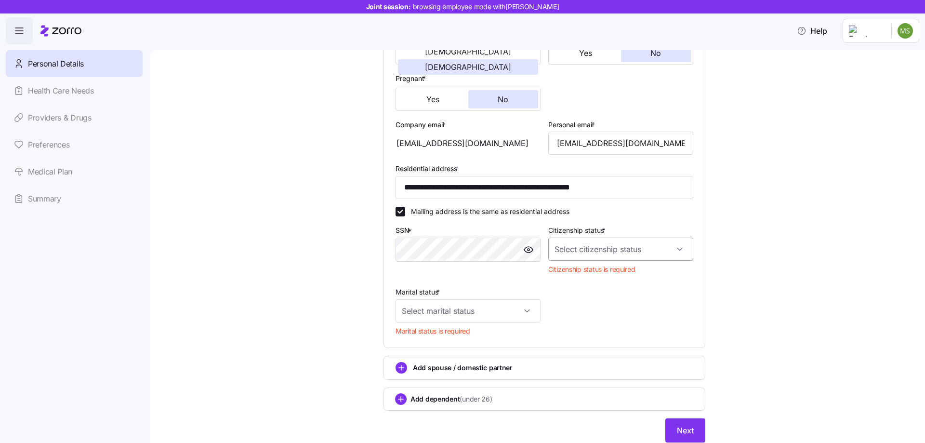
click at [644, 249] on input "Citizenship status *" at bounding box center [620, 248] width 145 height 23
click at [576, 277] on span "[DEMOGRAPHIC_DATA] citizen" at bounding box center [605, 278] width 98 height 11
type input "[DEMOGRAPHIC_DATA] citizen"
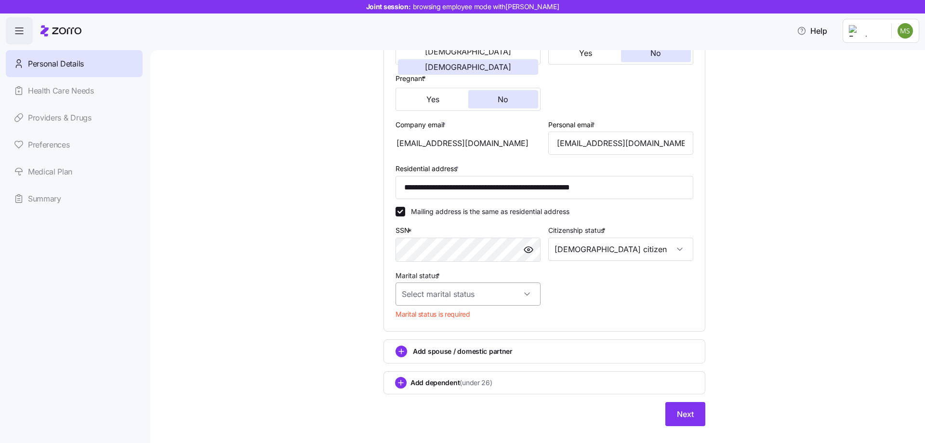
click at [521, 294] on input "Marital status *" at bounding box center [467, 293] width 145 height 23
click at [420, 325] on span "Single" at bounding box center [413, 323] width 19 height 11
type input "Single"
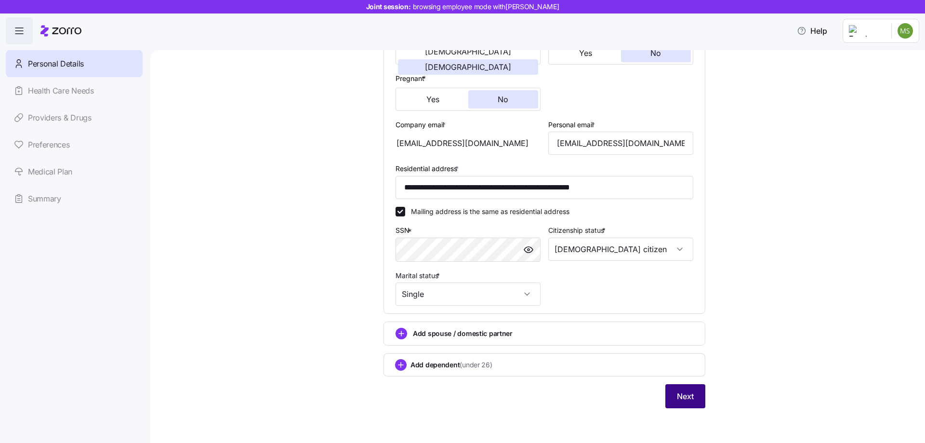
click at [679, 397] on span "Next" at bounding box center [685, 396] width 17 height 12
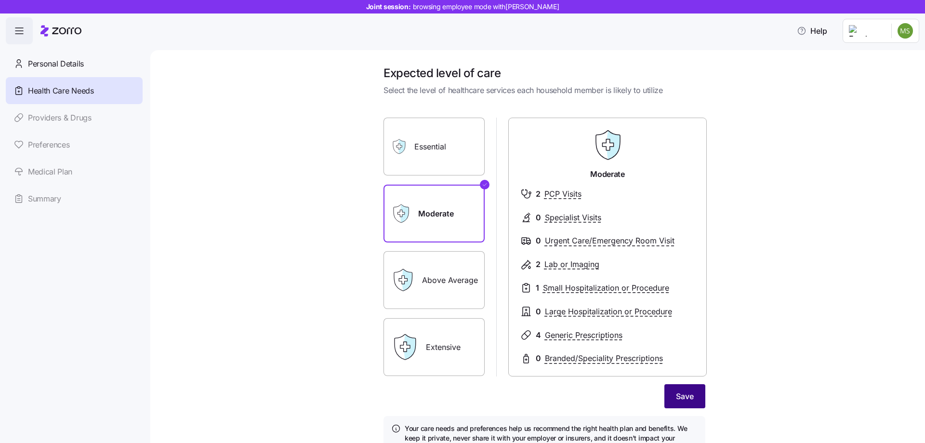
click at [685, 400] on span "Save" at bounding box center [685, 396] width 18 height 12
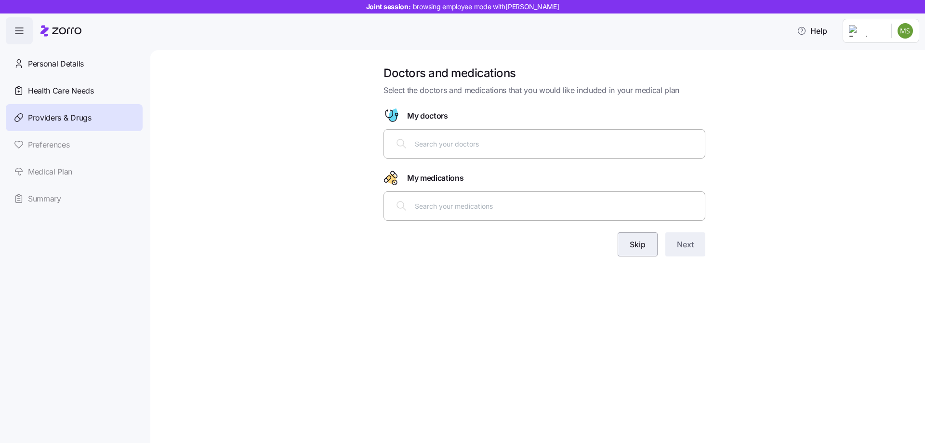
click at [634, 245] on span "Skip" at bounding box center [637, 244] width 16 height 12
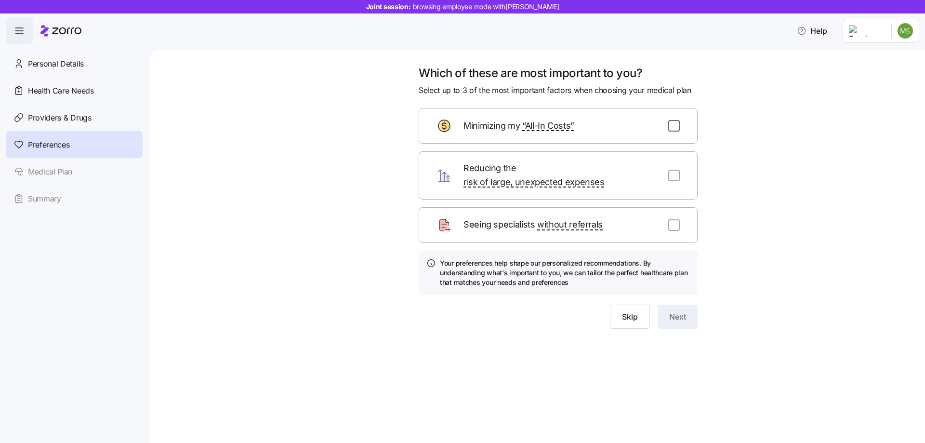
click at [672, 127] on input "checkbox" at bounding box center [674, 126] width 12 height 12
checkbox input "true"
click at [679, 311] on span "Next" at bounding box center [677, 317] width 17 height 12
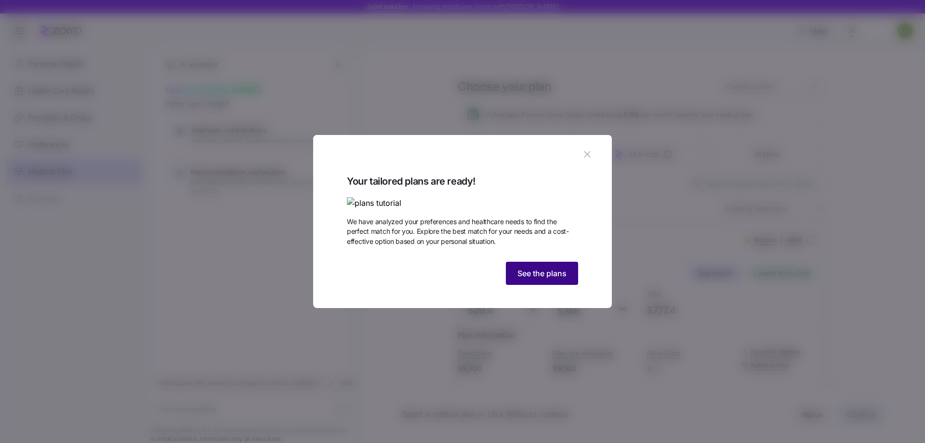
click at [546, 279] on span "See the plans" at bounding box center [541, 273] width 49 height 12
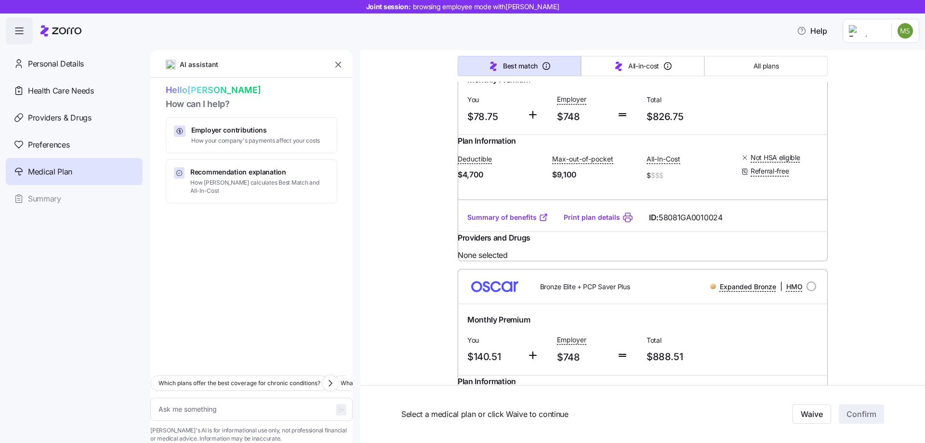
scroll to position [1637, 0]
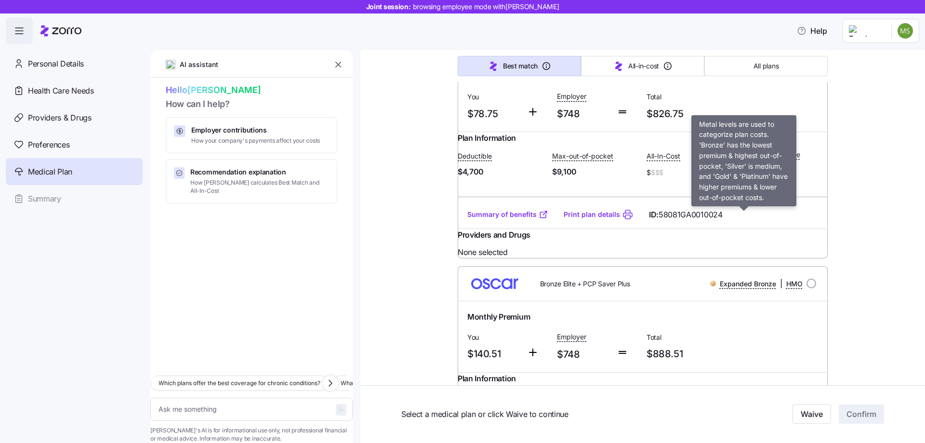
click at [745, 48] on span "Expanded Bronze" at bounding box center [747, 44] width 56 height 10
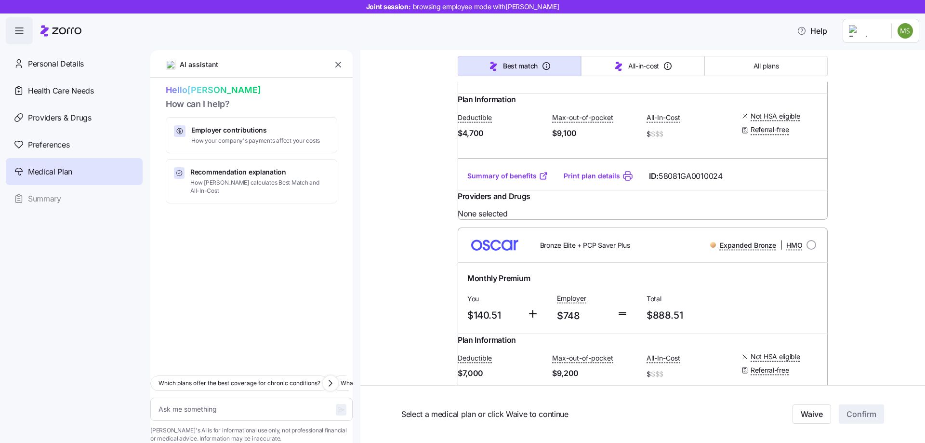
scroll to position [1685, 0]
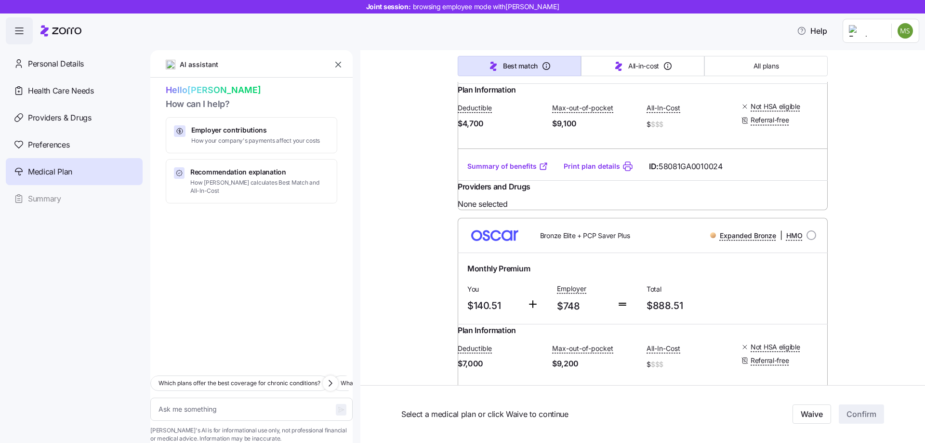
click at [498, 171] on link "Summary of benefits" at bounding box center [507, 166] width 81 height 10
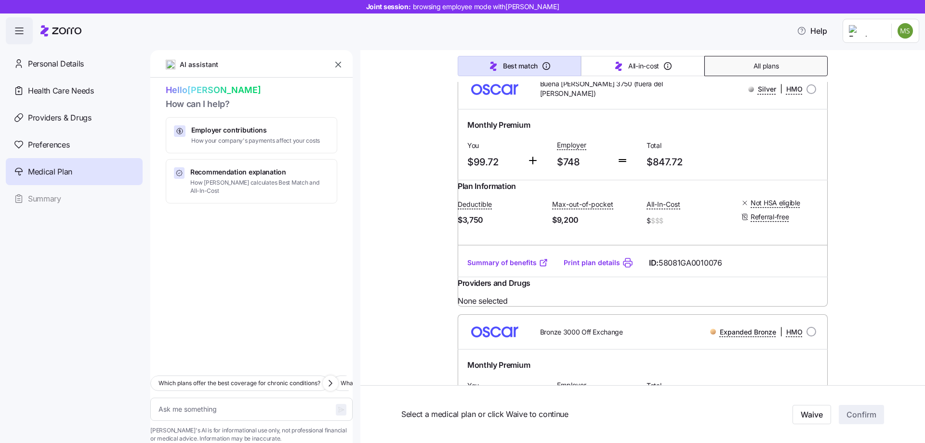
scroll to position [3852, 0]
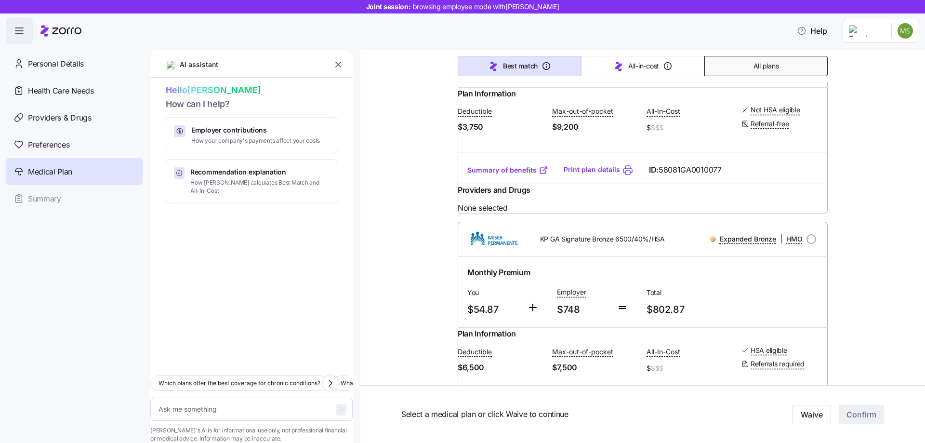
click at [764, 68] on span "All plans" at bounding box center [765, 66] width 25 height 10
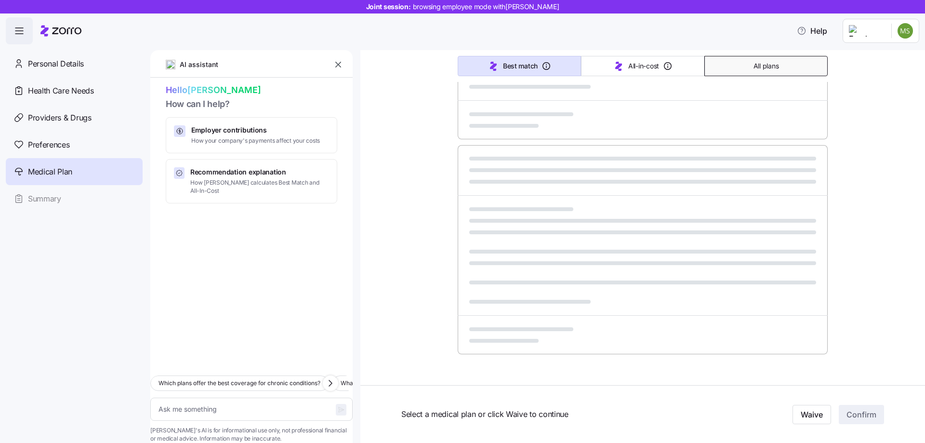
scroll to position [507, 0]
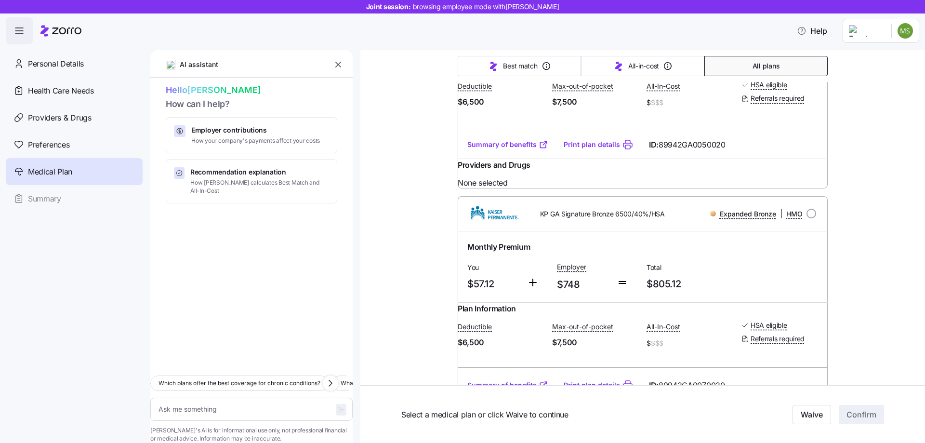
type textarea "x"
type input "Sorted by: Premium"
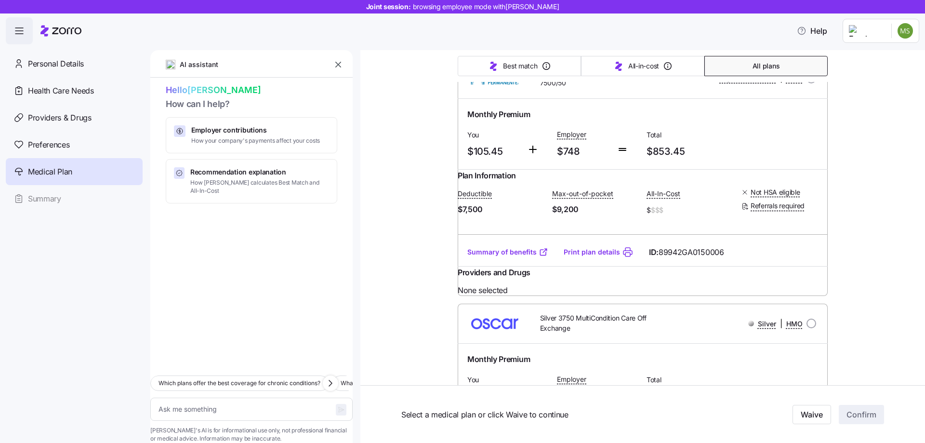
scroll to position [4693, 0]
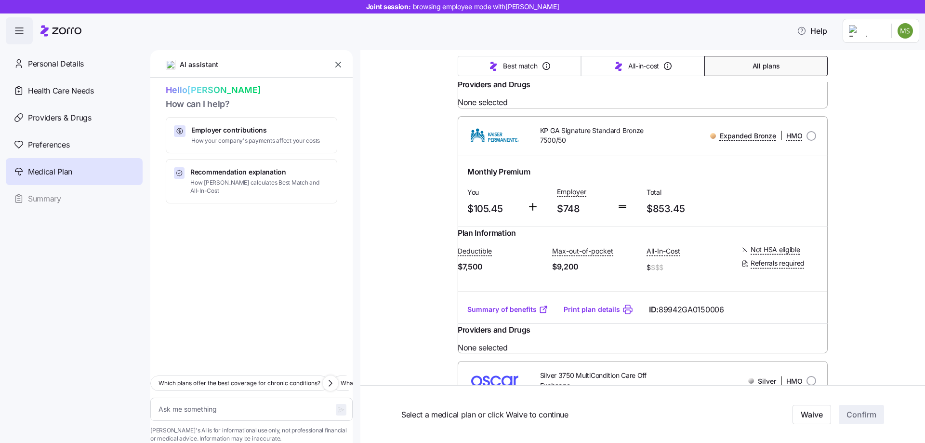
drag, startPoint x: 572, startPoint y: 144, endPoint x: 535, endPoint y: 131, distance: 38.7
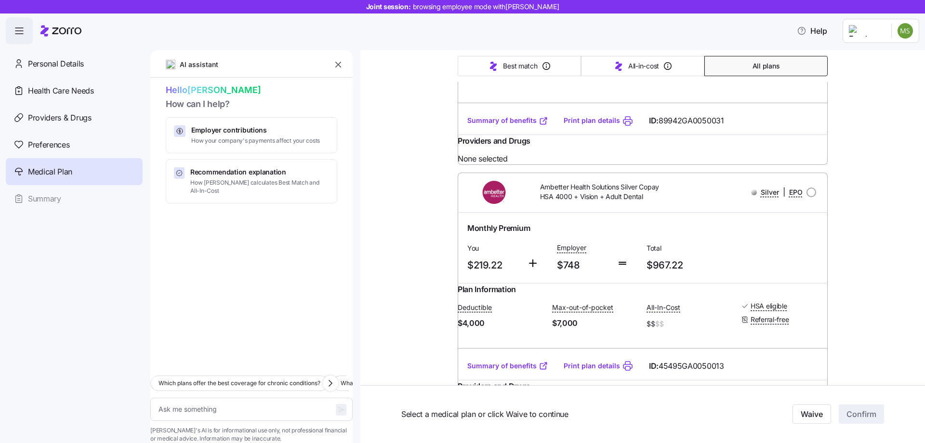
scroll to position [12735, 0]
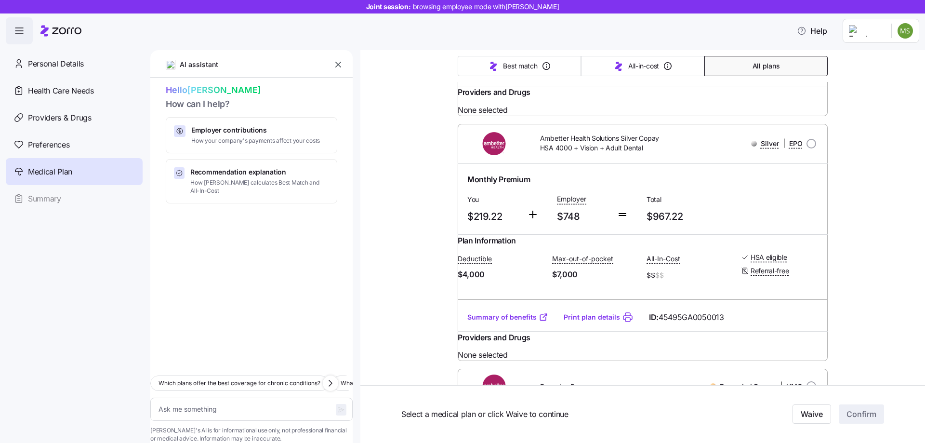
drag, startPoint x: 65, startPoint y: 65, endPoint x: 781, endPoint y: 4, distance: 718.6
click at [65, 65] on span "Personal Details" at bounding box center [56, 64] width 56 height 12
type textarea "x"
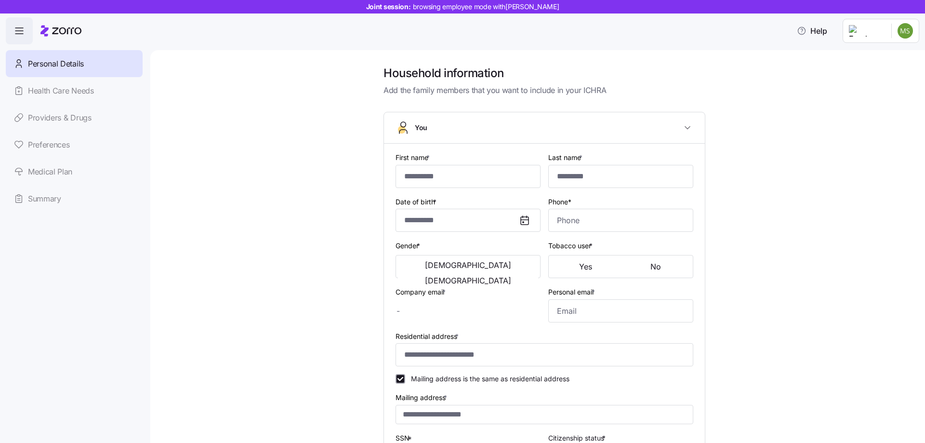
type input "******"
type input "chinatravelgruide2025@gmail.com"
type input "[EMAIL_ADDRESS][DOMAIN_NAME]"
type input "**********"
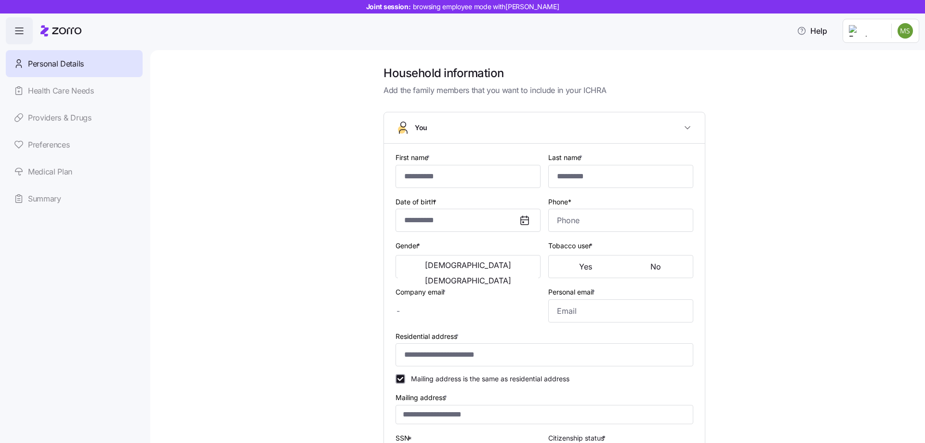
checkbox input "true"
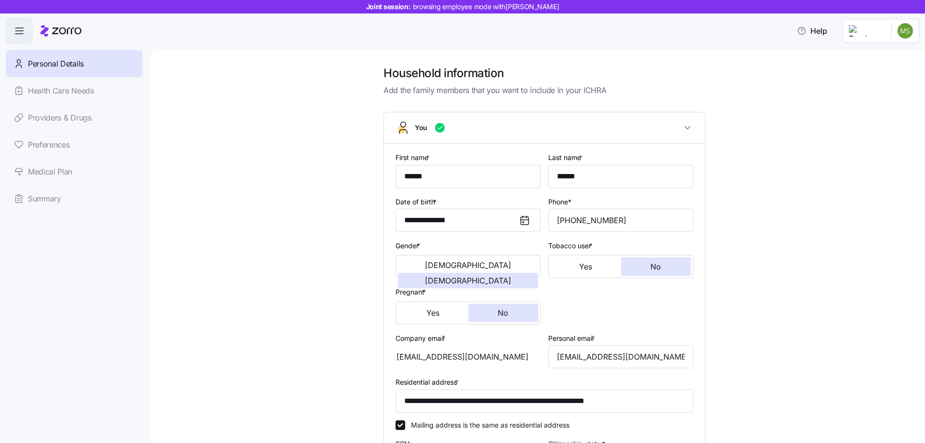
type input "**********"
type input "[PHONE_NUMBER]"
type input "[DEMOGRAPHIC_DATA] citizen"
type input "Single"
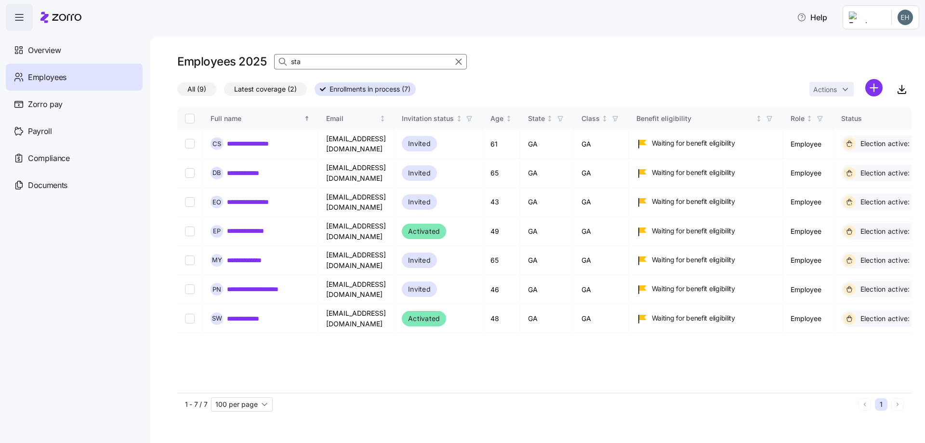
click at [312, 61] on input "sta" at bounding box center [370, 61] width 193 height 15
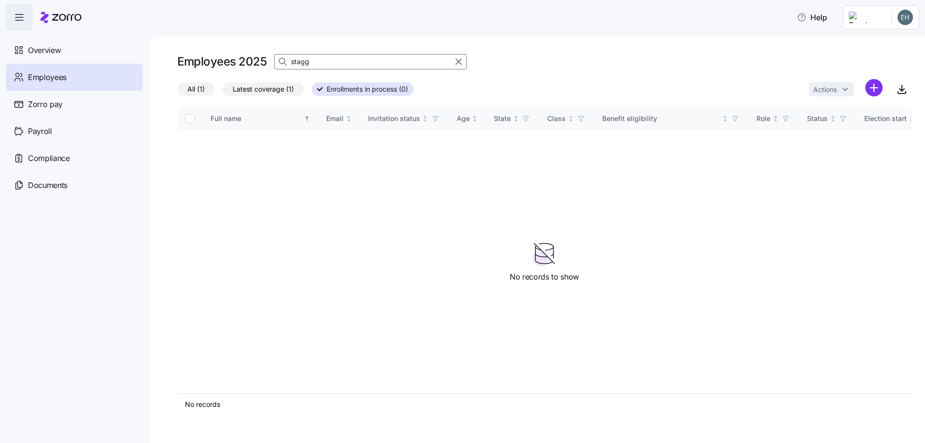
type input "stagg"
click at [54, 78] on span "Employees" at bounding box center [47, 77] width 39 height 12
click at [874, 90] on html "Help Overview Employees Zorro pay Payroll Compliance Documents Employees 2025 s…" at bounding box center [462, 218] width 925 height 437
click at [838, 129] on span "Add a new employee" at bounding box center [842, 129] width 65 height 10
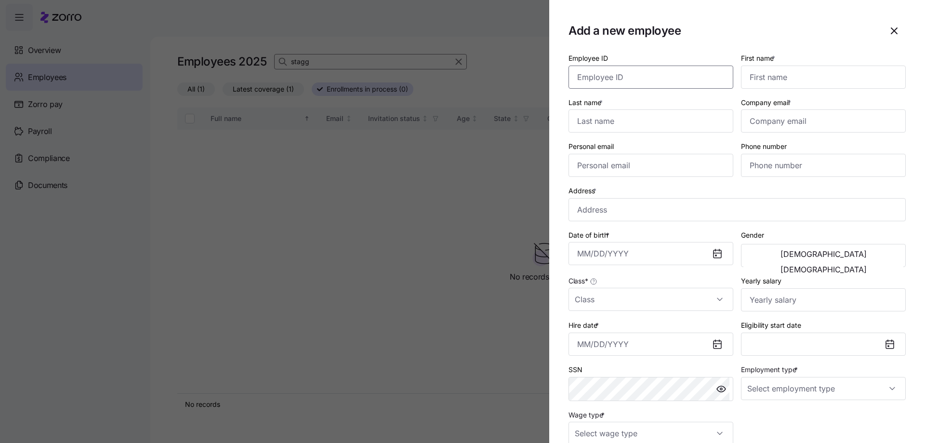
click at [661, 78] on input "Employee ID" at bounding box center [650, 76] width 165 height 23
type input "3214"
click at [772, 82] on input "First name *" at bounding box center [823, 76] width 165 height 23
type input "Marim"
type input "Stagg"
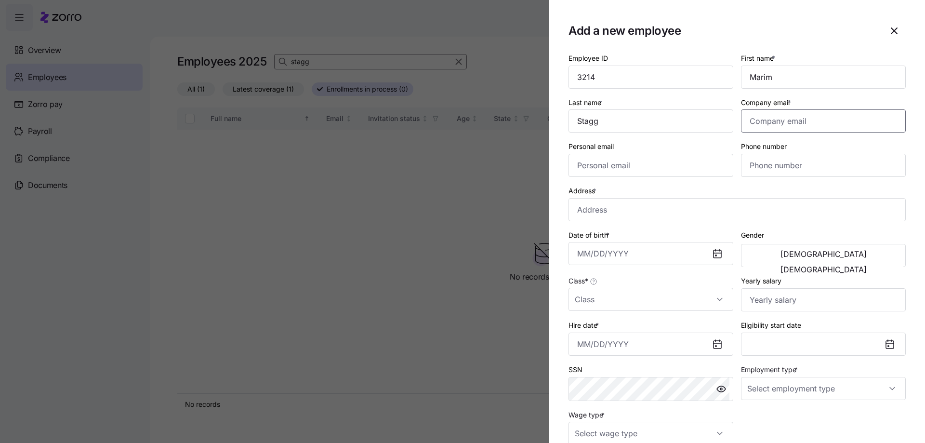
click at [785, 126] on input "Company email *" at bounding box center [823, 120] width 165 height 23
type input "[EMAIL_ADDRESS][DOMAIN_NAME]"
click at [612, 165] on input "Personal email" at bounding box center [650, 165] width 165 height 23
type input "[EMAIL_ADDRESS][DOMAIN_NAME]"
click at [765, 164] on input "Phone number" at bounding box center [823, 165] width 165 height 23
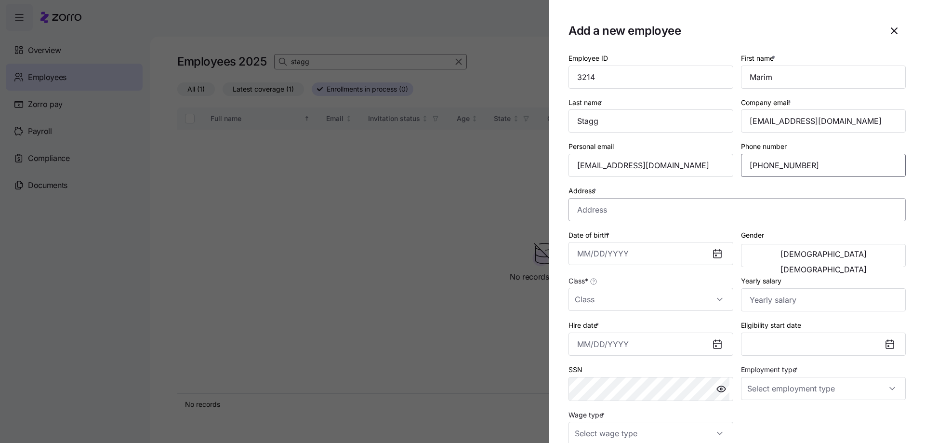
type input "[PHONE_NUMBER]"
paste input "[STREET_ADDRESS]"
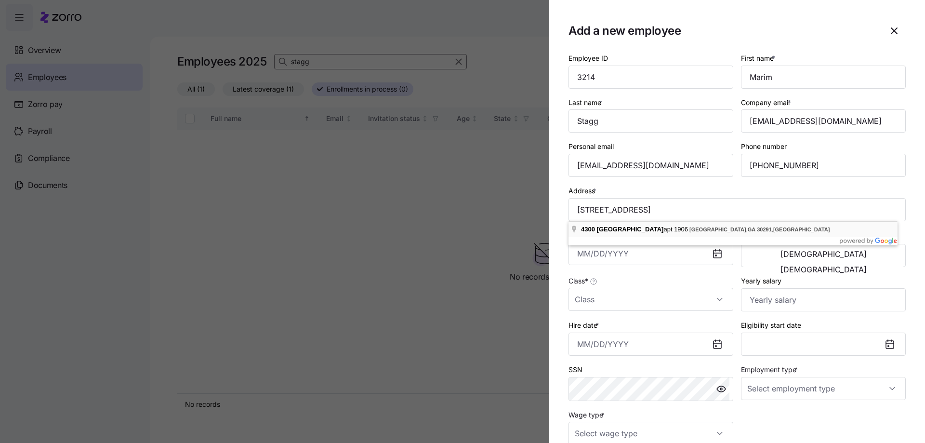
type input "[STREET_ADDRESS]"
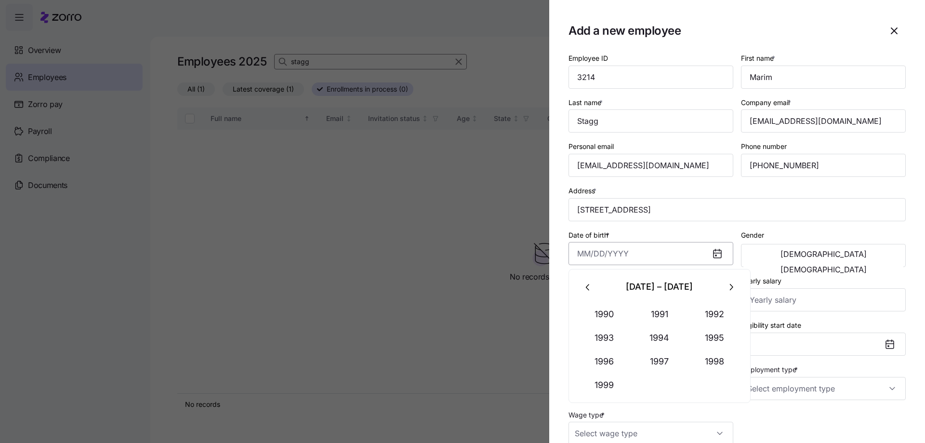
click at [597, 256] on input "Date of birth *" at bounding box center [650, 253] width 165 height 23
type input "[DATE]"
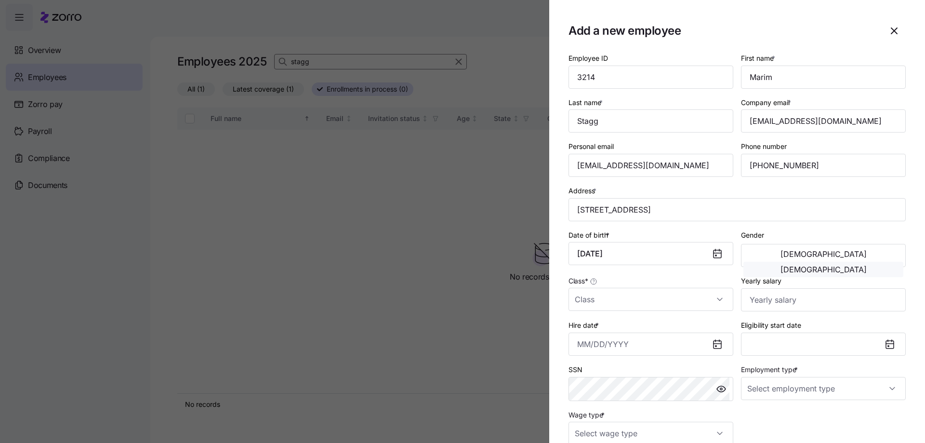
click at [850, 265] on span "[DEMOGRAPHIC_DATA]" at bounding box center [823, 269] width 86 height 8
click at [634, 305] on input "Class *" at bounding box center [650, 298] width 165 height 23
click at [600, 330] on div "GA" at bounding box center [649, 328] width 154 height 20
type input "GA"
click at [771, 300] on input "Yearly salary" at bounding box center [823, 299] width 165 height 23
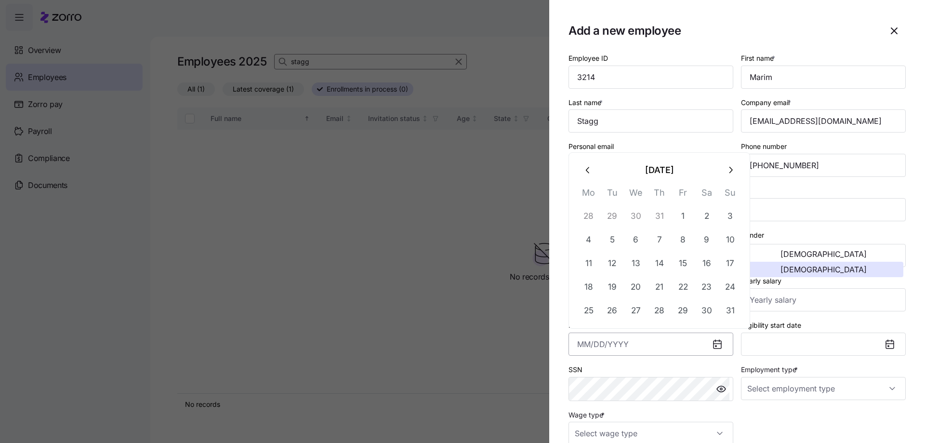
click at [641, 346] on input "Hire date *" at bounding box center [650, 343] width 165 height 23
click at [588, 170] on icon "button" at bounding box center [588, 170] width 11 height 11
click at [586, 149] on icon "button" at bounding box center [588, 146] width 11 height 11
click at [587, 172] on icon "button" at bounding box center [588, 170] width 11 height 11
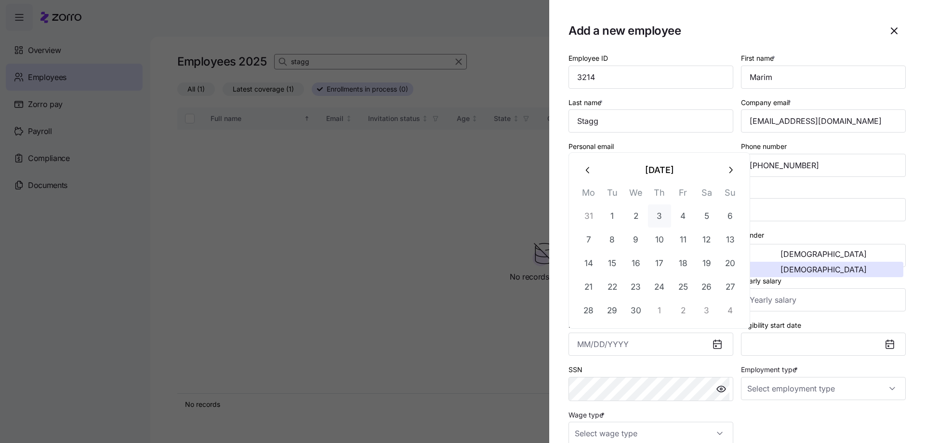
click at [660, 217] on button "3" at bounding box center [659, 215] width 23 height 23
type input "[DATE]"
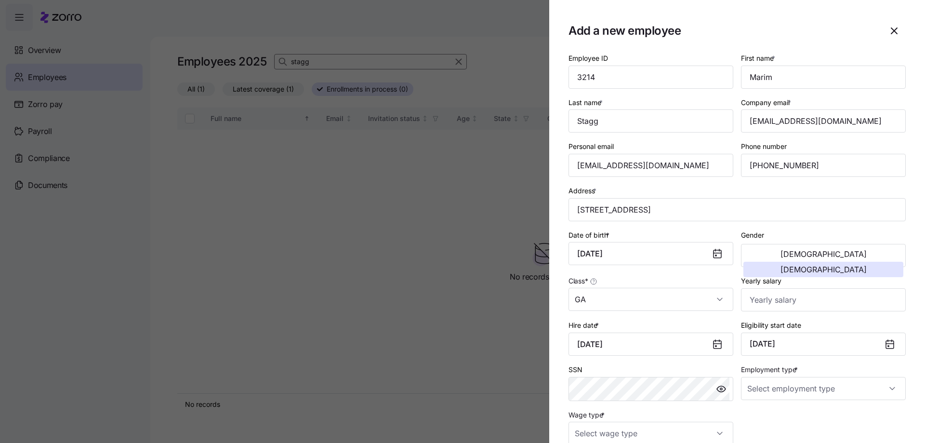
click at [886, 344] on icon at bounding box center [890, 344] width 8 height 8
click at [797, 344] on button "[DATE]" at bounding box center [823, 343] width 165 height 23
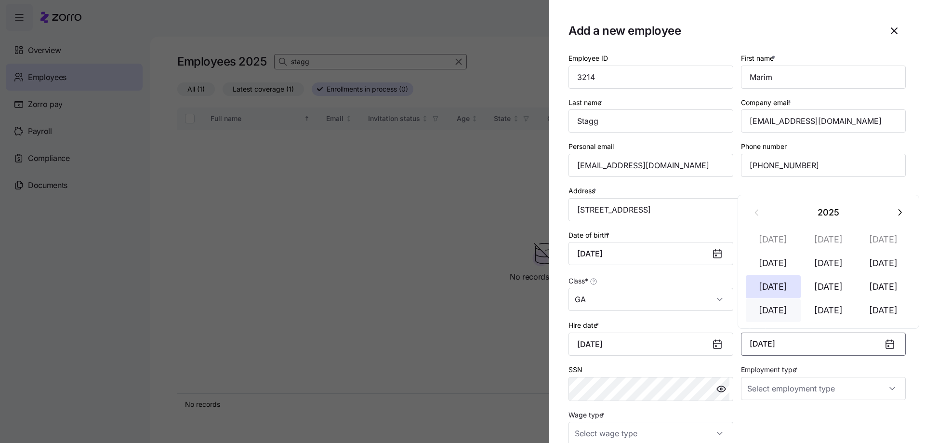
click at [763, 310] on button "[DATE]" at bounding box center [772, 310] width 55 height 23
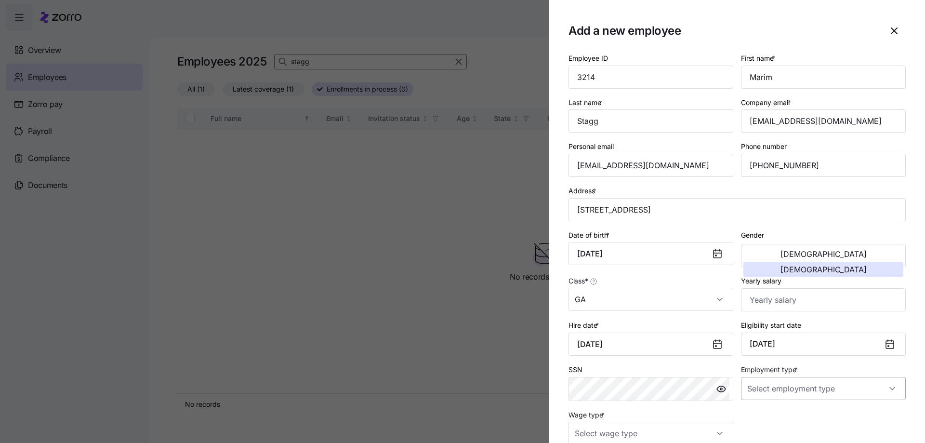
click at [777, 396] on input "Employment type *" at bounding box center [823, 388] width 165 height 23
click at [763, 339] on span "Full Time" at bounding box center [763, 338] width 28 height 11
type input "Full Time"
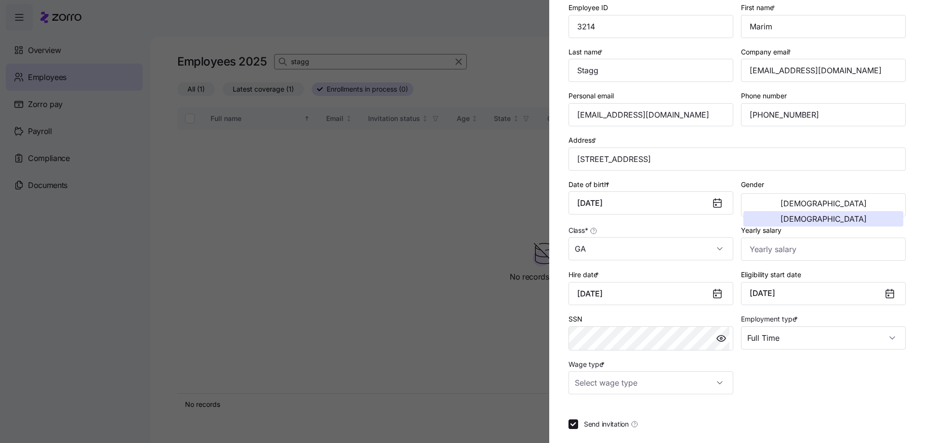
scroll to position [96, 0]
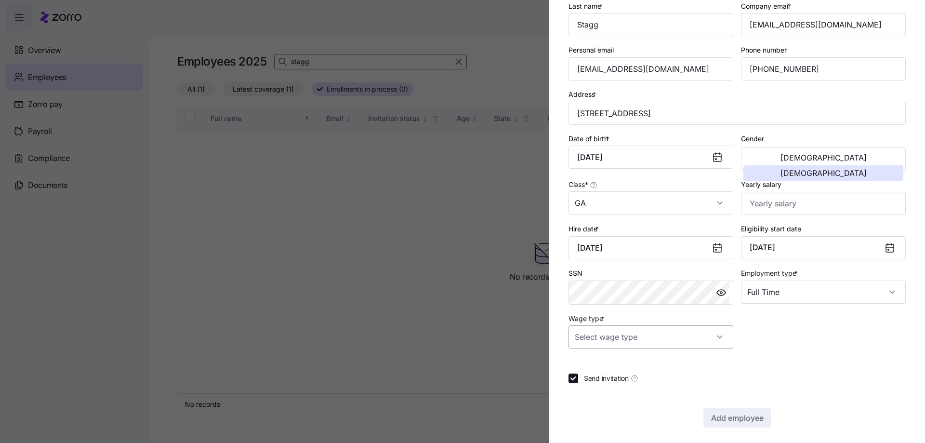
click at [699, 339] on input "Wage type *" at bounding box center [650, 336] width 165 height 23
click at [594, 387] on span "Hourly" at bounding box center [590, 386] width 20 height 11
type input "Hourly"
click at [732, 420] on span "Add employee" at bounding box center [737, 418] width 52 height 12
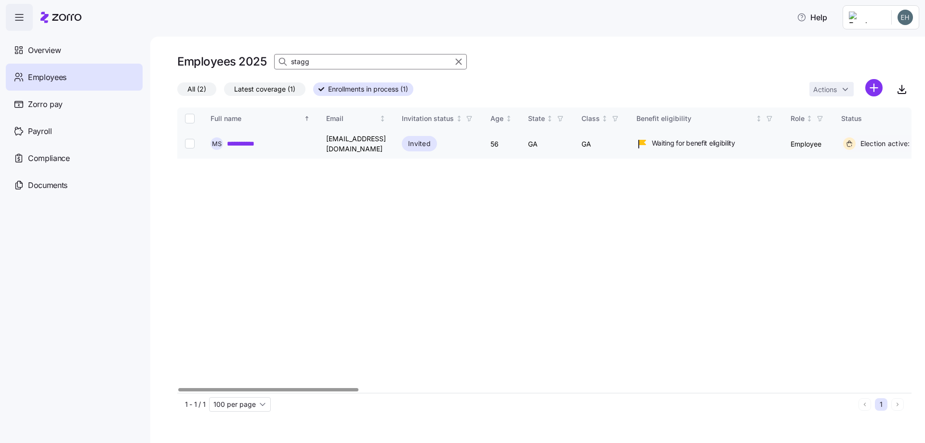
drag, startPoint x: 188, startPoint y: 143, endPoint x: 226, endPoint y: 143, distance: 38.5
click at [188, 143] on input "Select record 1" at bounding box center [190, 144] width 10 height 10
checkbox input "true"
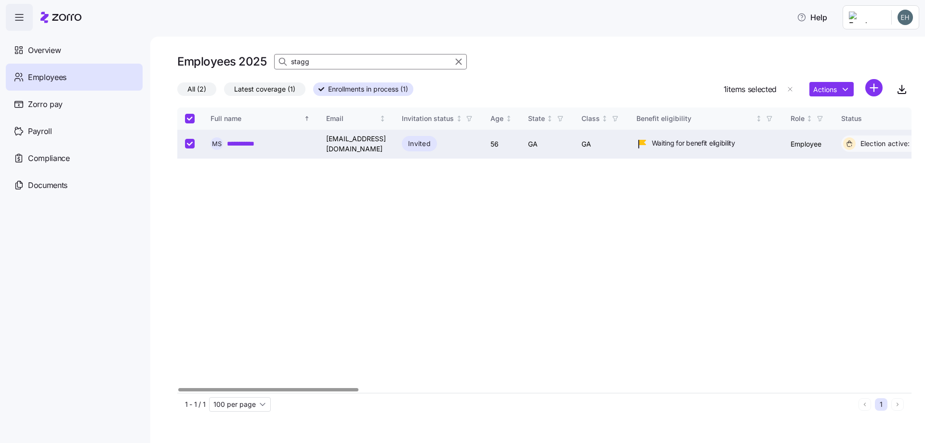
click at [236, 141] on link "**********" at bounding box center [247, 144] width 40 height 10
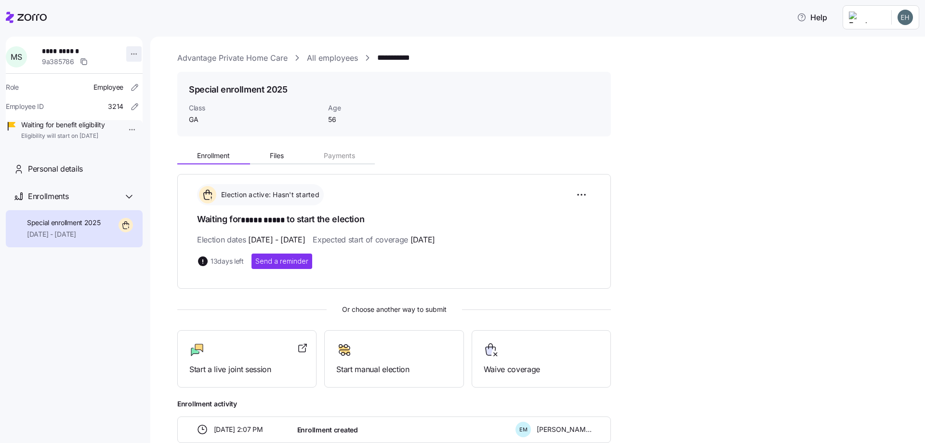
click at [128, 54] on html "**********" at bounding box center [462, 218] width 925 height 437
click at [96, 78] on span "Email communication" at bounding box center [69, 76] width 65 height 10
click at [170, 80] on div "Account invitation" at bounding box center [168, 76] width 57 height 11
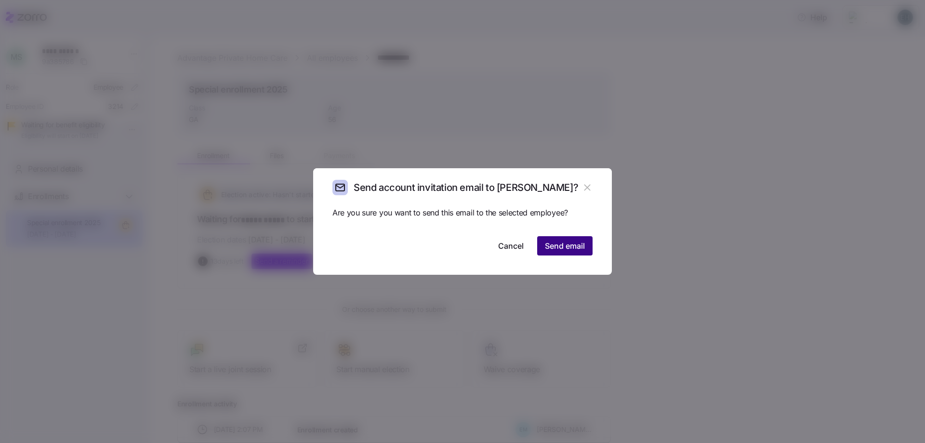
click at [561, 249] on span "Send email" at bounding box center [565, 246] width 40 height 12
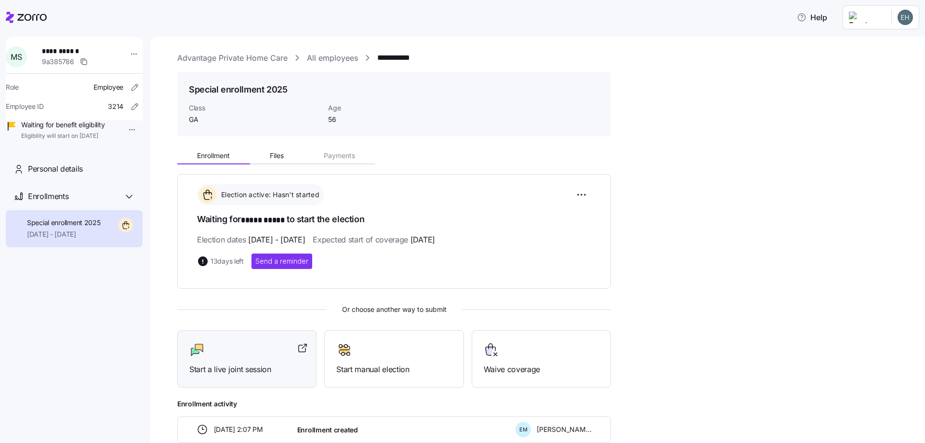
click at [235, 368] on span "Start a live joint session" at bounding box center [246, 369] width 115 height 12
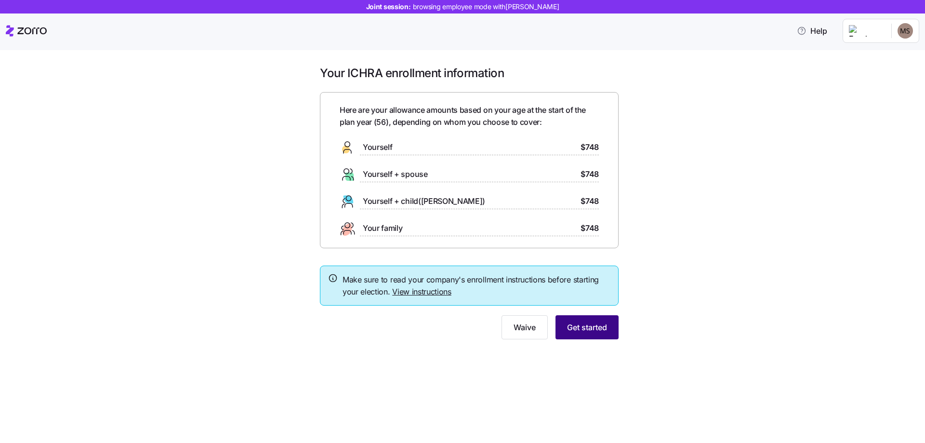
click at [584, 328] on span "Get started" at bounding box center [587, 327] width 40 height 12
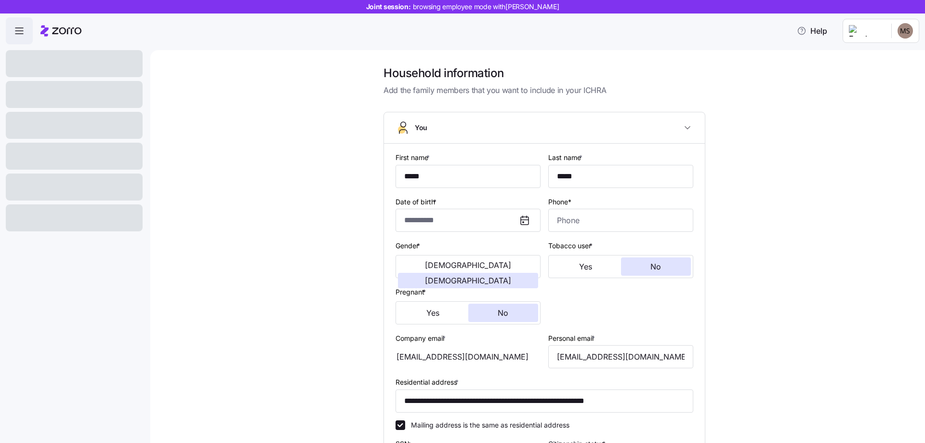
type input "*****"
type input "[EMAIL_ADDRESS][DOMAIN_NAME]"
type input "**********"
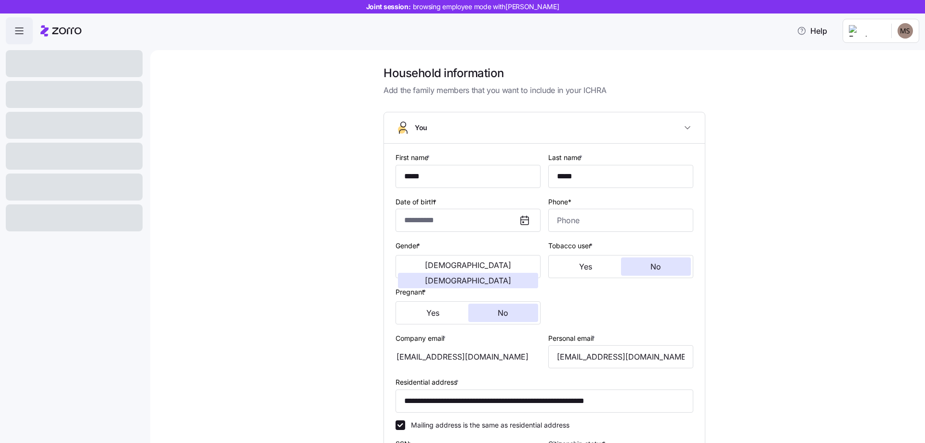
checkbox input "true"
type input "**********"
type input "[PHONE_NUMBER]"
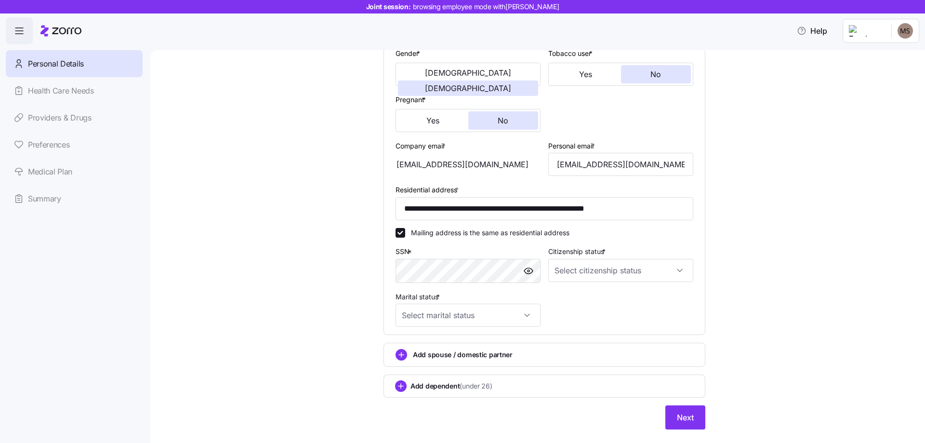
scroll to position [193, 0]
click at [677, 418] on span "Next" at bounding box center [685, 417] width 17 height 12
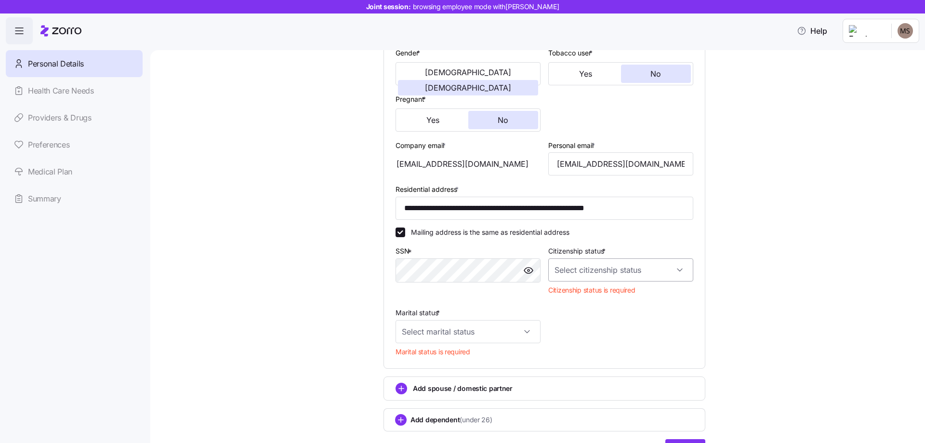
click at [651, 268] on input "Citizenship status *" at bounding box center [620, 269] width 145 height 23
click at [572, 300] on span "[DEMOGRAPHIC_DATA] citizen" at bounding box center [605, 299] width 98 height 11
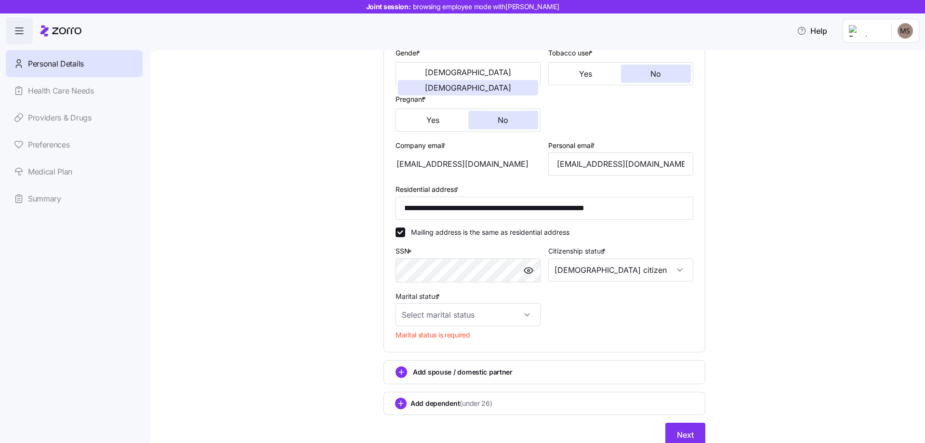
type input "[DEMOGRAPHIC_DATA] citizen"
click at [500, 316] on input "Marital status *" at bounding box center [467, 314] width 145 height 23
click at [431, 345] on div "Single" at bounding box center [464, 344] width 137 height 20
type input "Single"
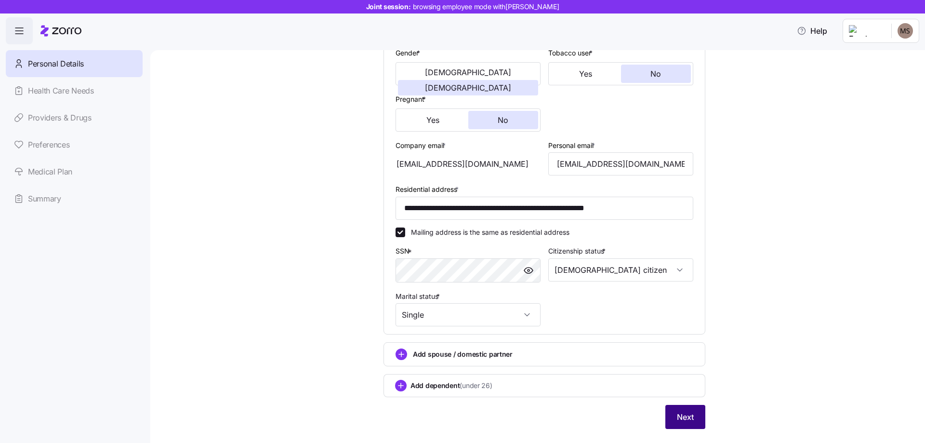
click at [683, 413] on span "Next" at bounding box center [685, 417] width 17 height 12
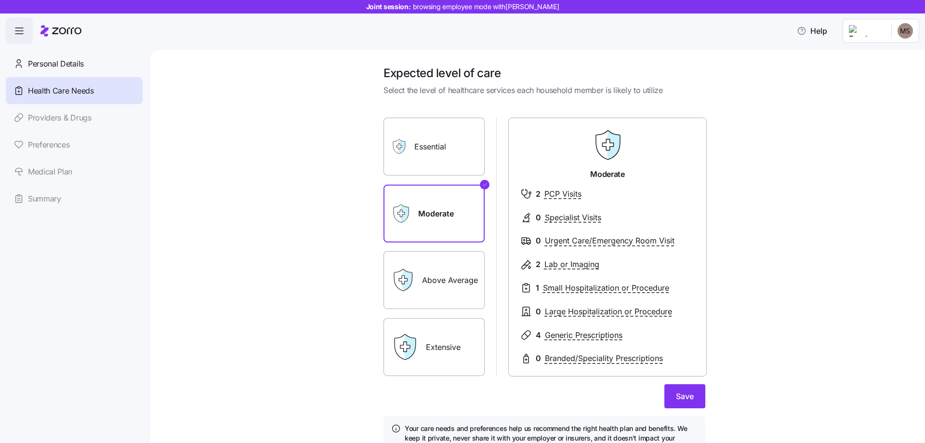
click at [437, 224] on label "Moderate" at bounding box center [433, 213] width 101 height 58
click at [0, 0] on input "Moderate" at bounding box center [0, 0] width 0 height 0
click at [682, 398] on span "Save" at bounding box center [685, 396] width 18 height 12
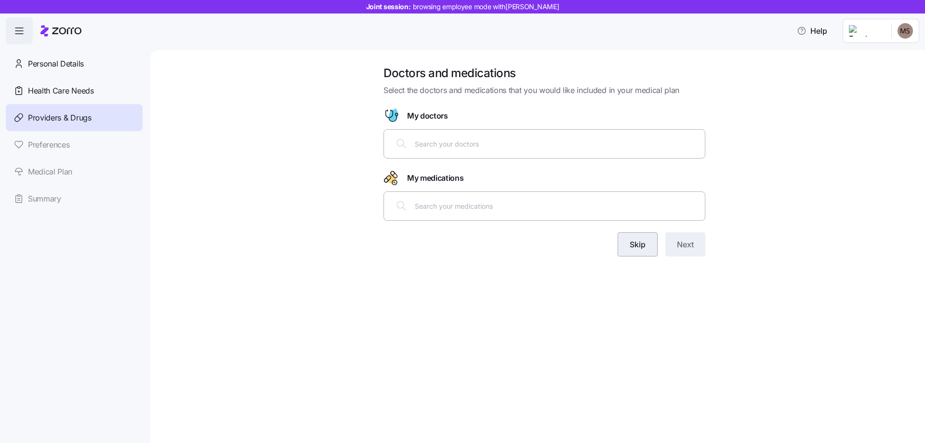
click at [638, 248] on span "Skip" at bounding box center [637, 244] width 16 height 12
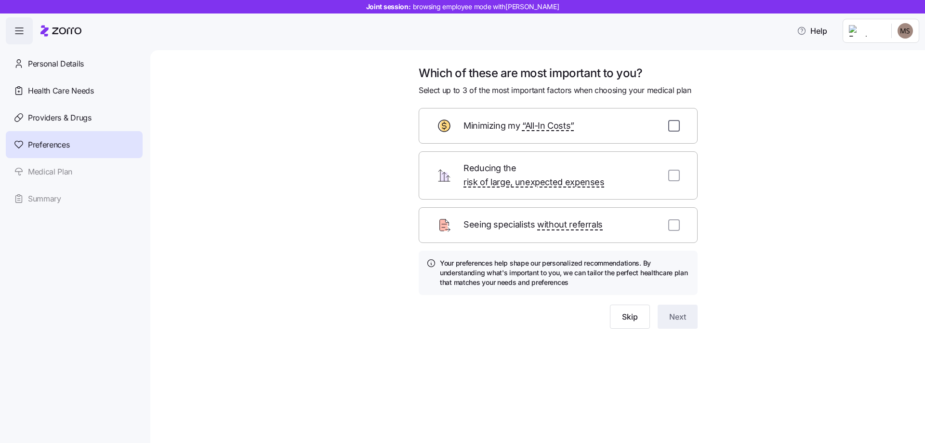
click at [676, 128] on input "checkbox" at bounding box center [674, 126] width 12 height 12
checkbox input "true"
click at [678, 311] on span "Next" at bounding box center [677, 317] width 17 height 12
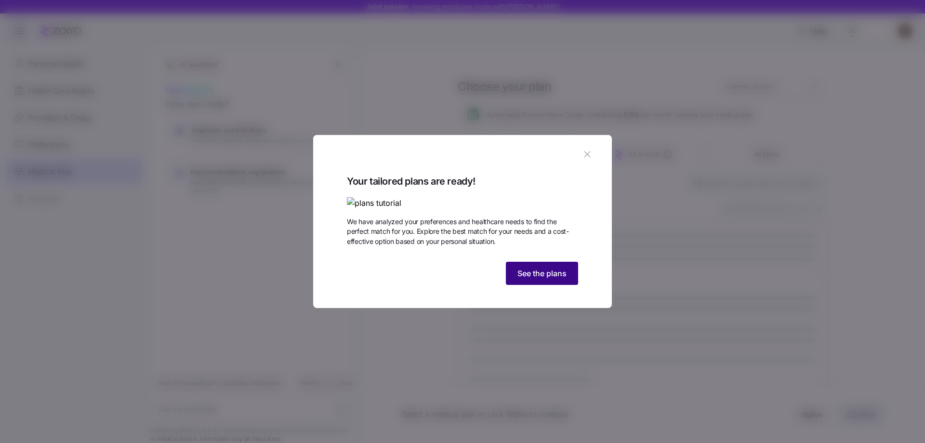
click at [545, 279] on span "See the plans" at bounding box center [541, 273] width 49 height 12
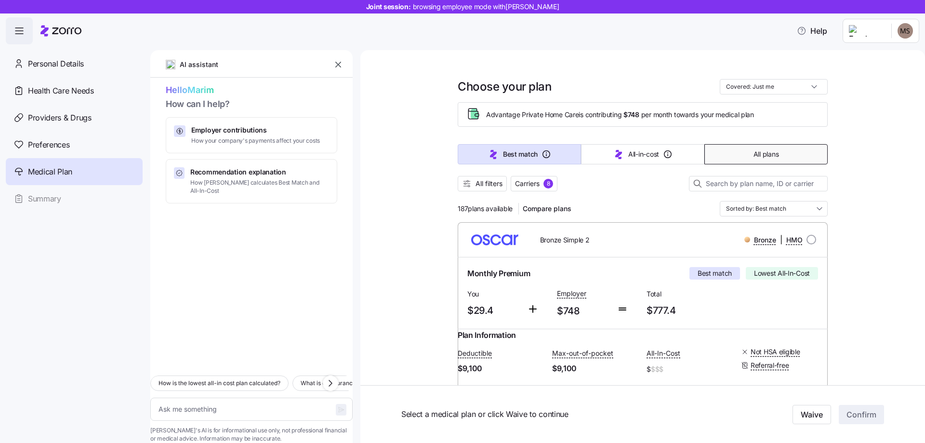
click at [757, 159] on button "All plans" at bounding box center [765, 154] width 123 height 20
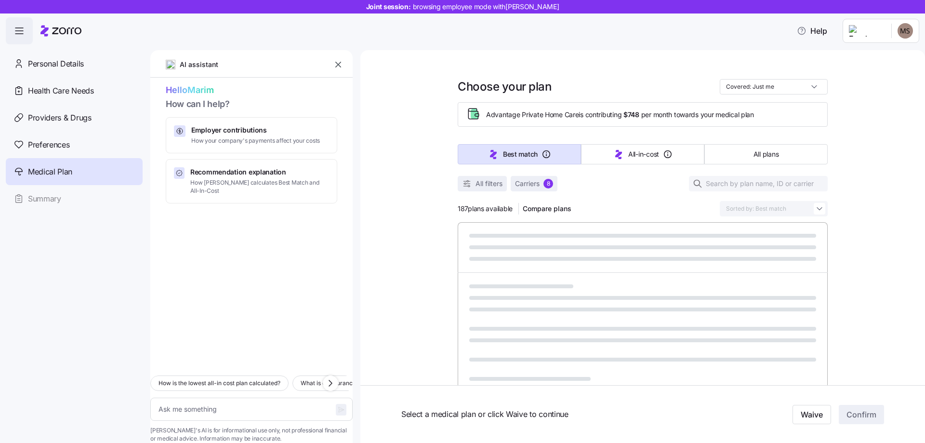
type textarea "x"
type input "Sorted by: Premium"
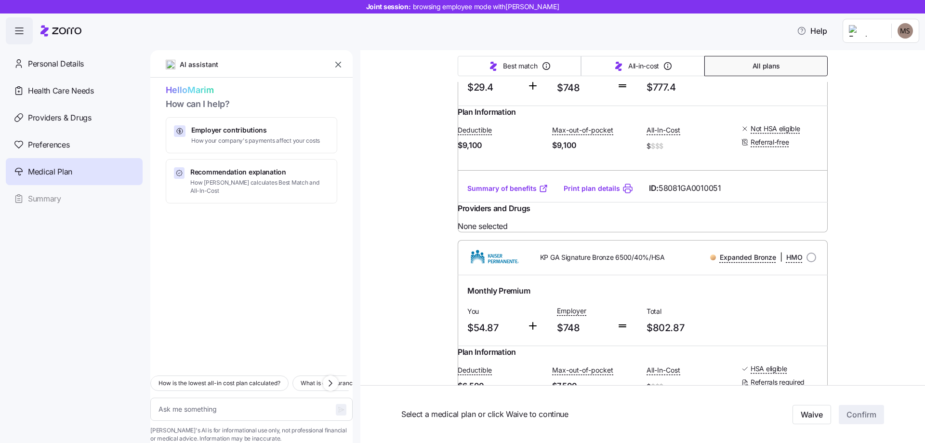
scroll to position [337, 0]
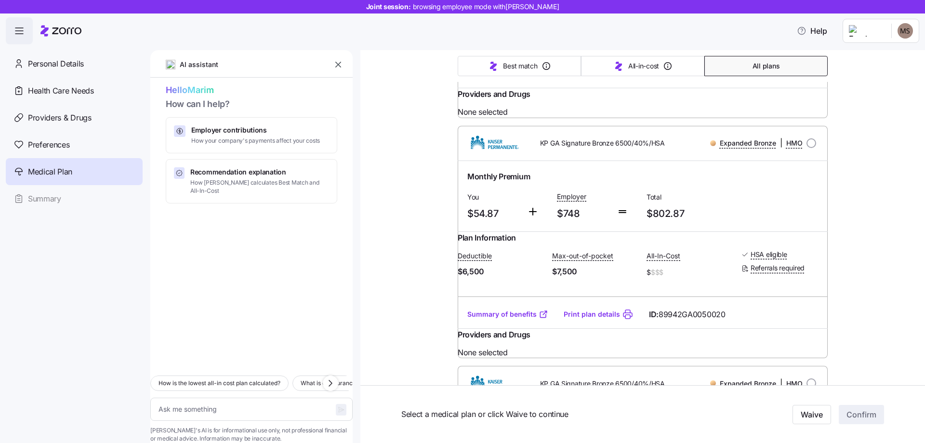
click at [581, 319] on link "Print plan details" at bounding box center [591, 314] width 56 height 10
click at [589, 319] on link "Print plan details" at bounding box center [591, 314] width 56 height 10
click at [504, 319] on link "Summary of benefits" at bounding box center [507, 314] width 81 height 10
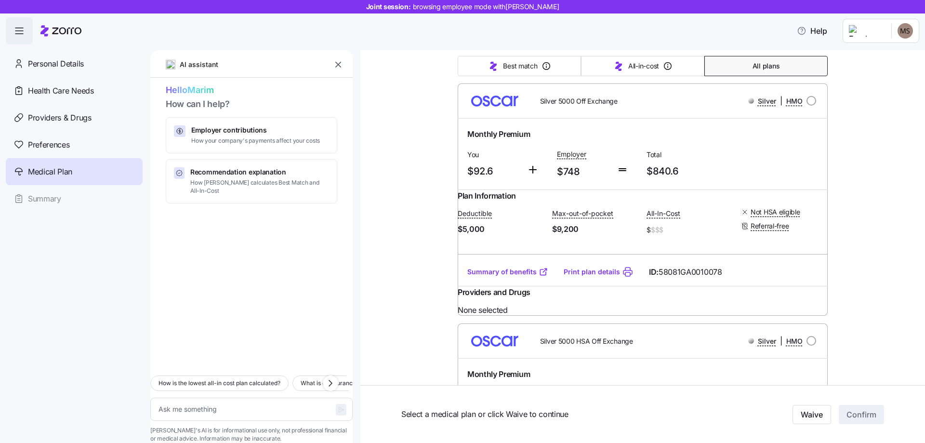
scroll to position [3371, 0]
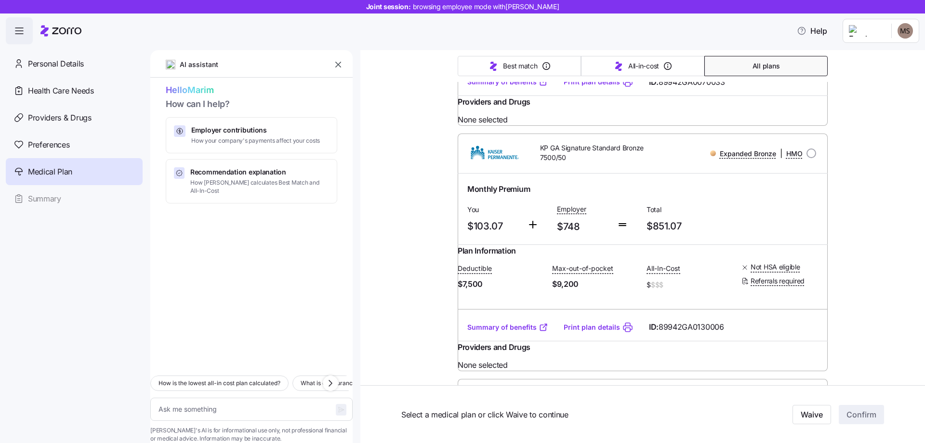
type textarea "x"
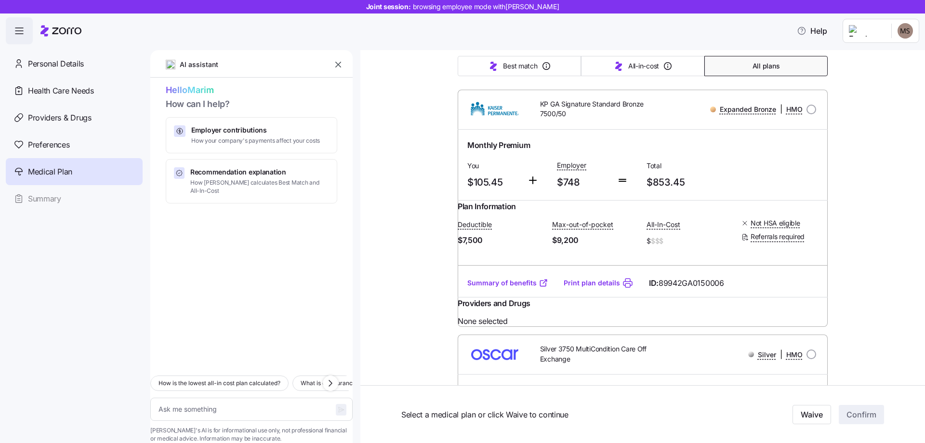
scroll to position [4671, 0]
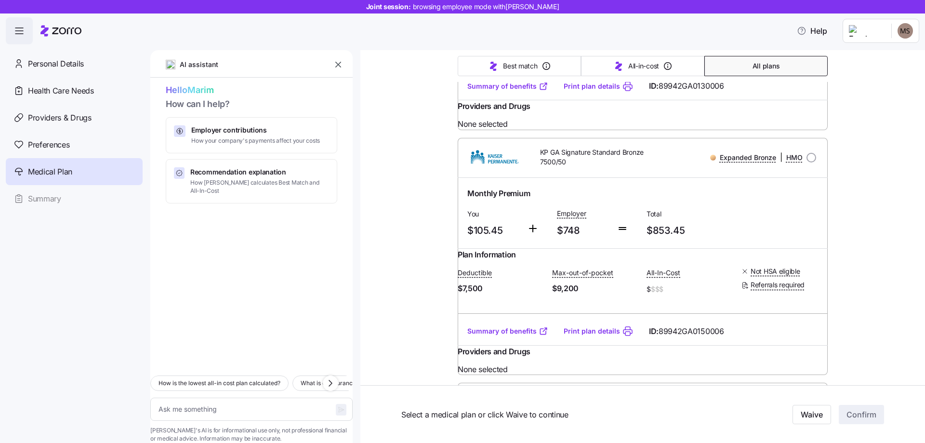
radio input "true"
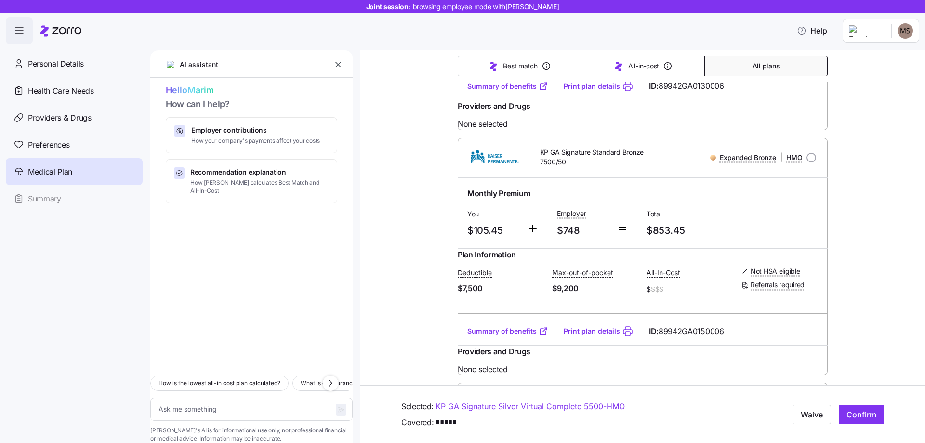
click at [856, 417] on span "Confirm" at bounding box center [861, 414] width 30 height 12
type textarea "x"
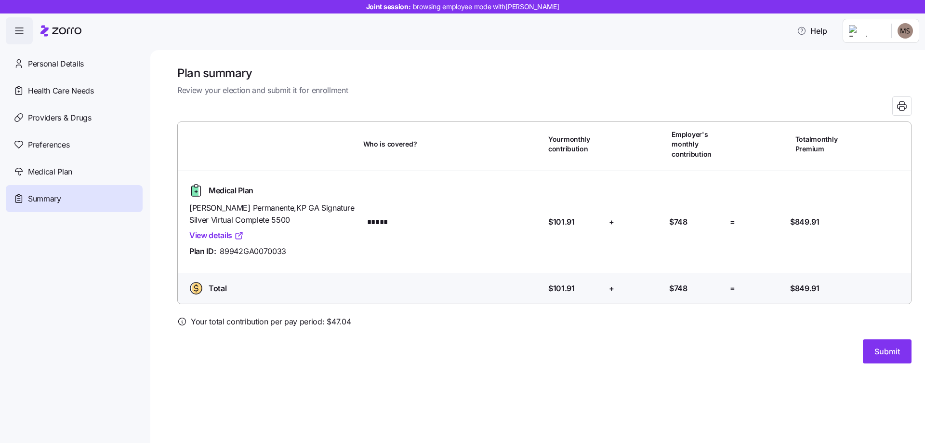
click at [885, 352] on span "Submit" at bounding box center [887, 351] width 26 height 12
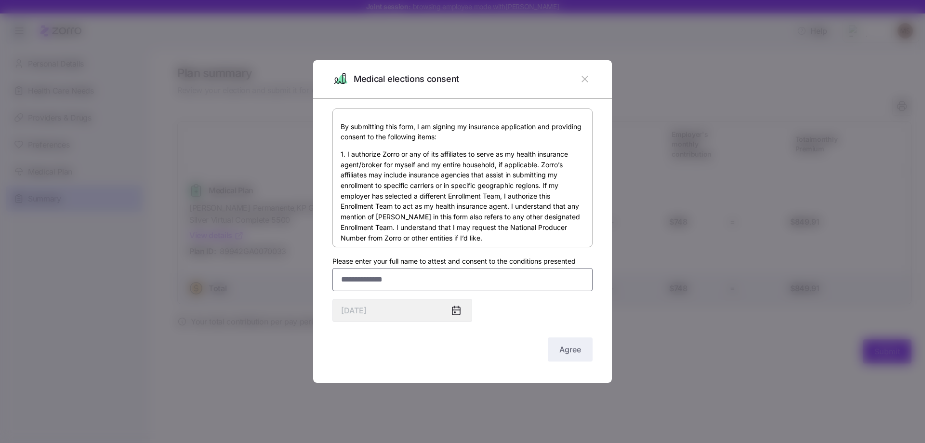
click at [381, 276] on input "Please enter your full name to attest and consent to the conditions presented" at bounding box center [462, 279] width 260 height 23
type input "**********"
click at [572, 349] on span "Agree" at bounding box center [570, 349] width 22 height 12
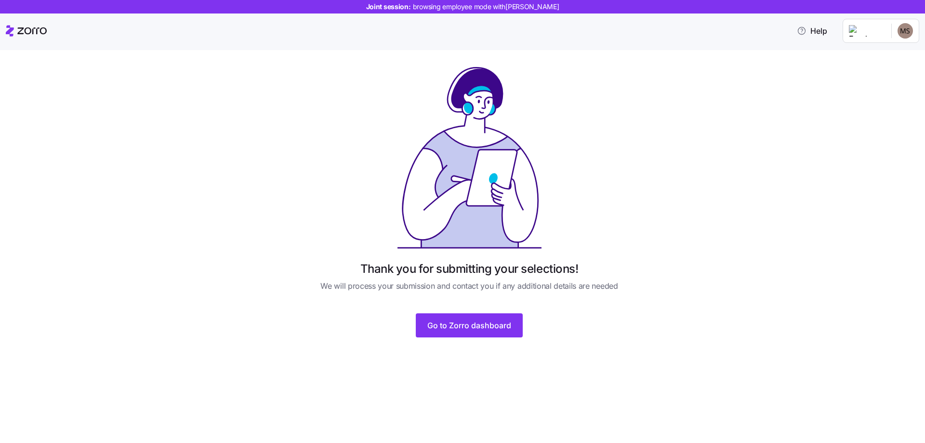
drag, startPoint x: 837, startPoint y: 24, endPoint x: 835, endPoint y: 20, distance: 5.2
click at [835, 20] on div "Help" at bounding box center [462, 30] width 913 height 27
